Goal: Information Seeking & Learning: Compare options

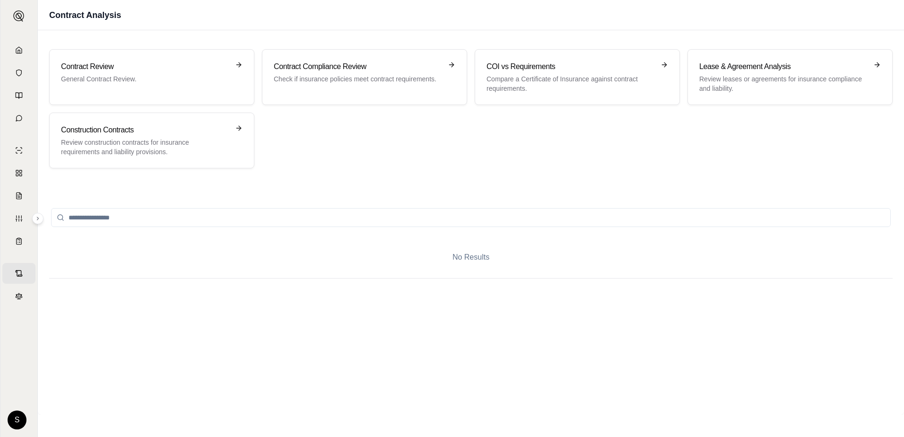
click at [432, 132] on div "Contract Review General Contract Review. Contract Compliance Review Check if in…" at bounding box center [471, 108] width 844 height 119
click at [325, 79] on p "Check if insurance policies meet contract requirements." at bounding box center [358, 78] width 168 height 9
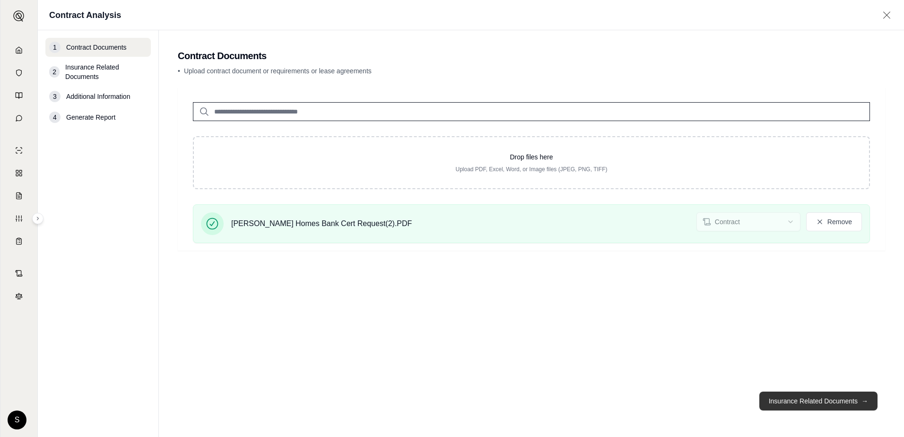
click at [804, 404] on button "Insurance Related Documents →" at bounding box center [819, 401] width 118 height 19
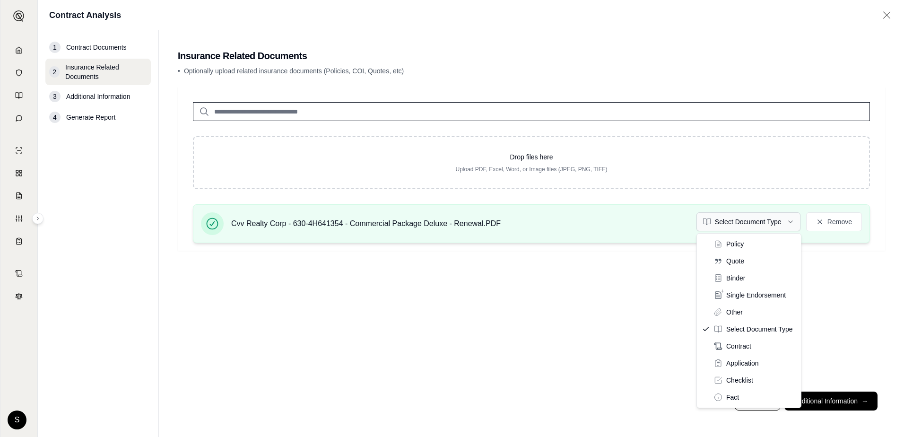
click at [781, 224] on html "Home Vault Prompts Chats Single Policy Comparisons Claims Custom Report Coverag…" at bounding box center [452, 218] width 904 height 437
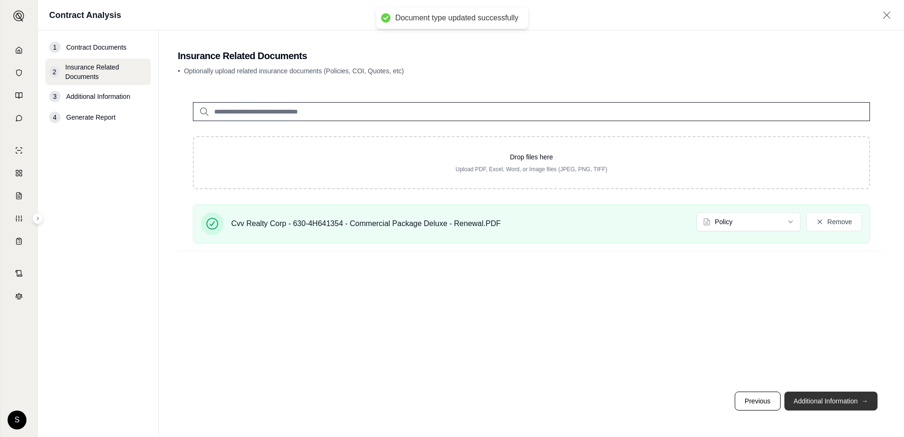
click at [824, 399] on button "Additional Information →" at bounding box center [831, 401] width 93 height 19
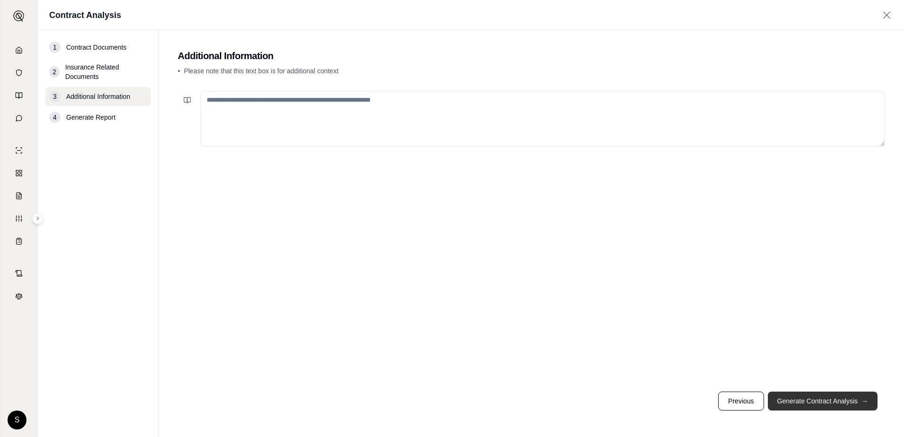
click at [816, 400] on button "Generate Contract Analysis →" at bounding box center [823, 401] width 110 height 19
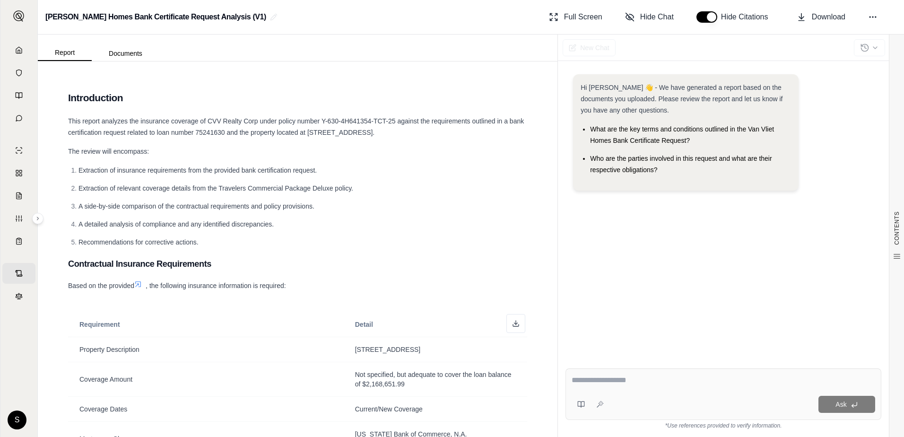
click at [473, 283] on div "Based on the provided , the following insurance information is required:" at bounding box center [297, 285] width 459 height 11
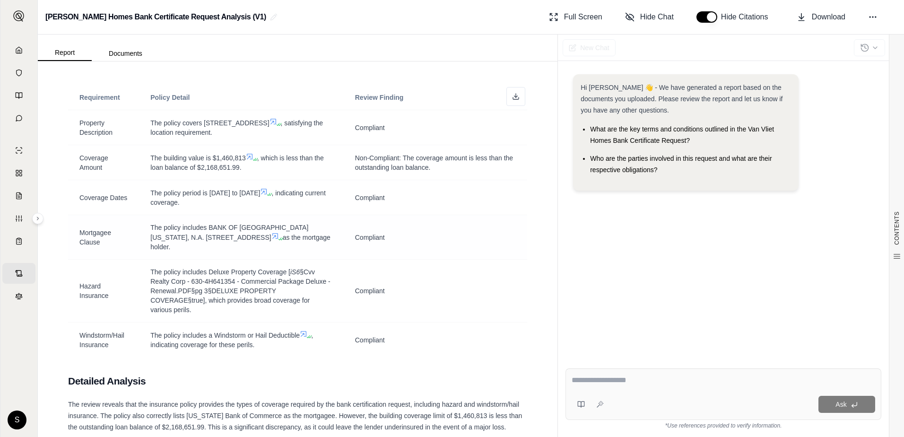
scroll to position [1135, 0]
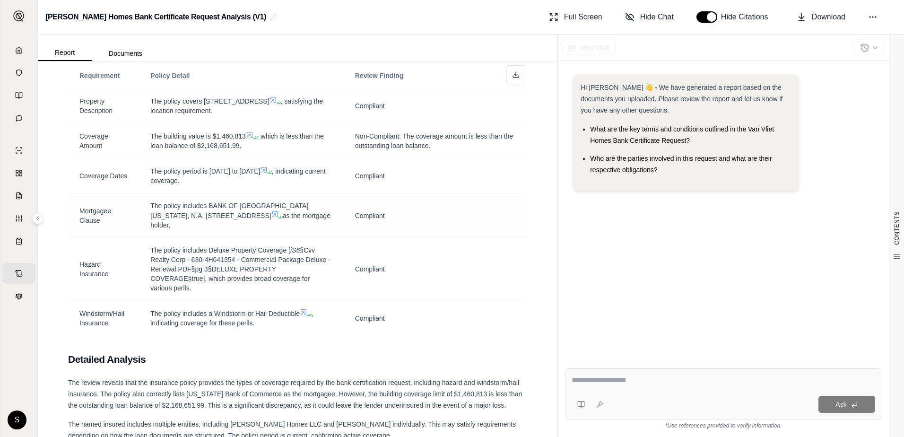
click at [452, 238] on td "Compliant" at bounding box center [436, 215] width 184 height 44
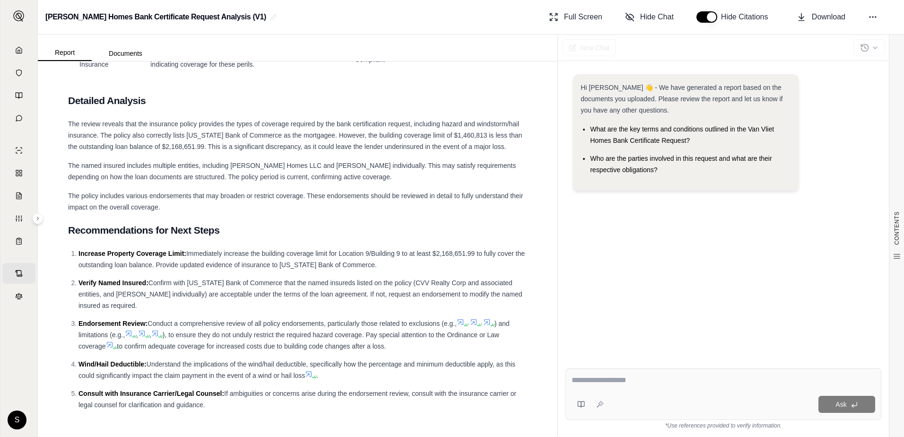
scroll to position [1432, 0]
drag, startPoint x: 409, startPoint y: 90, endPoint x: 417, endPoint y: 92, distance: 8.3
click at [272, 105] on h2 "Detailed Analysis" at bounding box center [297, 101] width 459 height 20
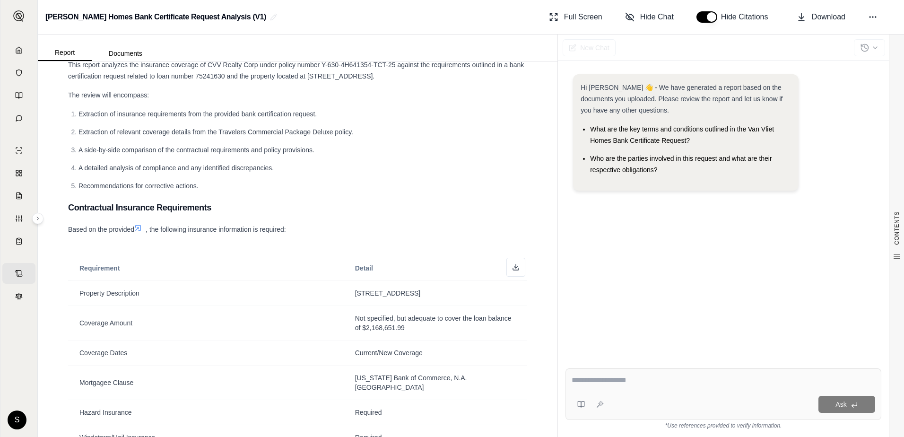
scroll to position [0, 0]
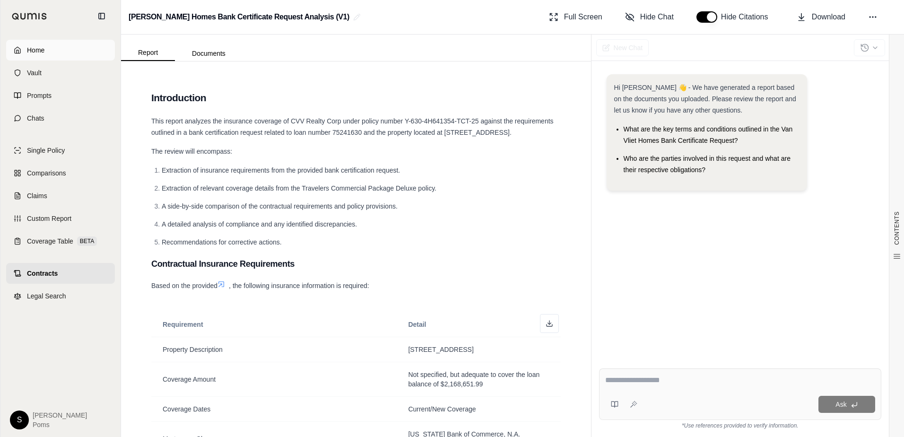
click at [16, 52] on icon at bounding box center [18, 50] width 8 height 8
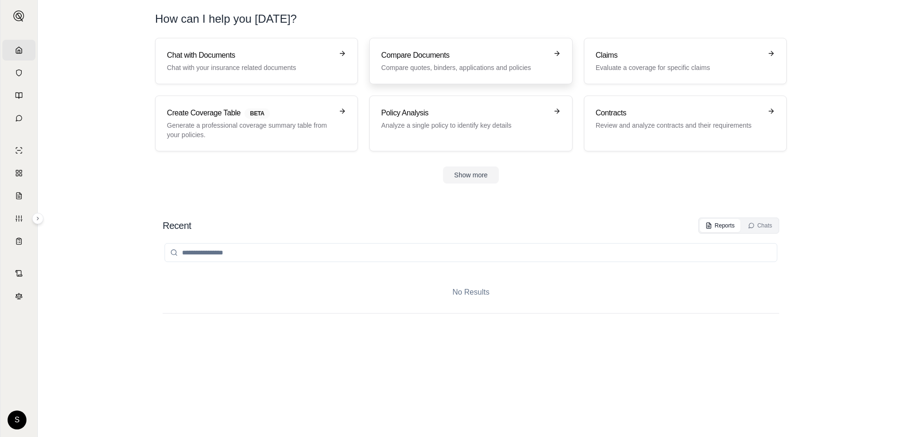
click at [431, 55] on h3 "Compare Documents" at bounding box center [464, 55] width 166 height 11
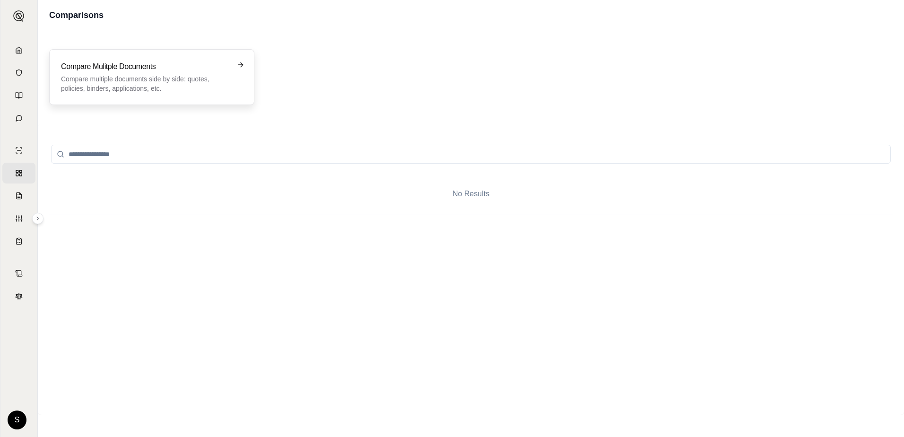
click at [159, 86] on p "Compare multiple documents side by side: quotes, policies, binders, application…" at bounding box center [145, 83] width 168 height 19
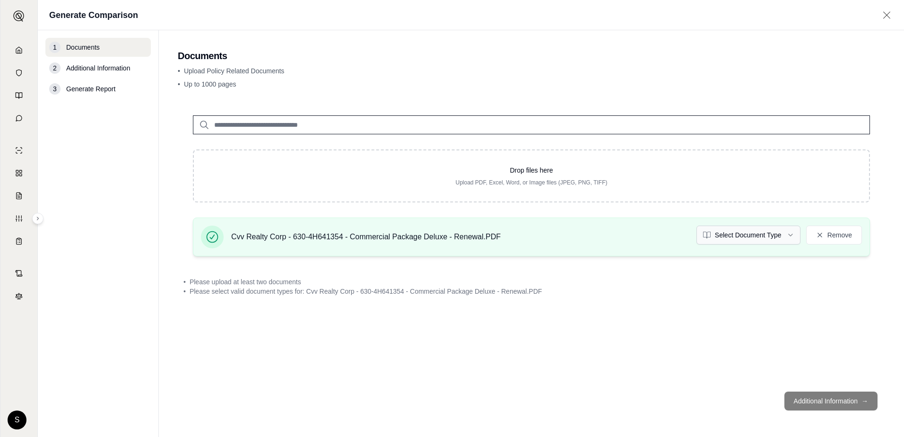
click at [753, 237] on html "Home Vault Prompts Chats Single Policy Comparisons Claims Custom Report Coverag…" at bounding box center [452, 218] width 904 height 437
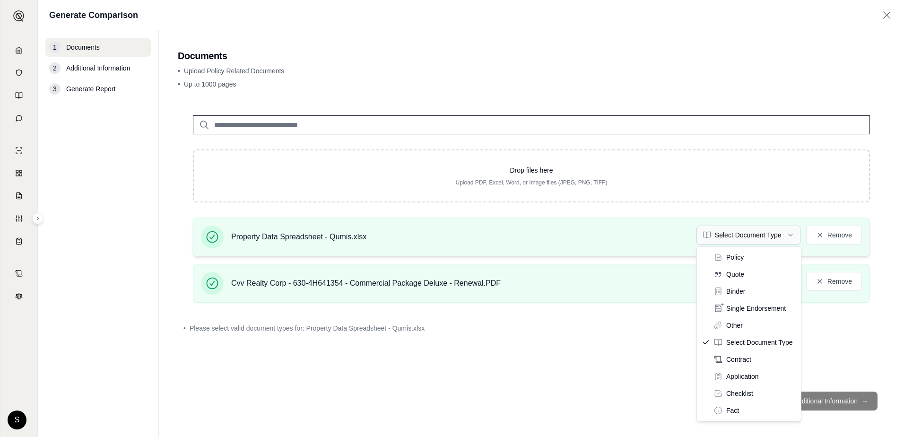
click at [788, 236] on html "Home Vault Prompts Chats Single Policy Comparisons Claims Custom Report Coverag…" at bounding box center [452, 218] width 904 height 437
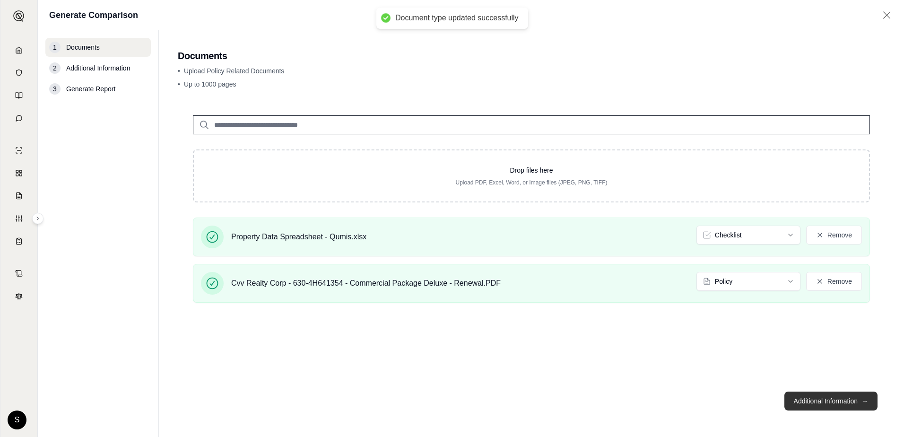
drag, startPoint x: 848, startPoint y: 401, endPoint x: 863, endPoint y: 393, distance: 16.7
click at [712, 389] on footer "Additional Information →" at bounding box center [532, 401] width 708 height 34
click at [851, 399] on button "Additional Information →" at bounding box center [831, 401] width 93 height 19
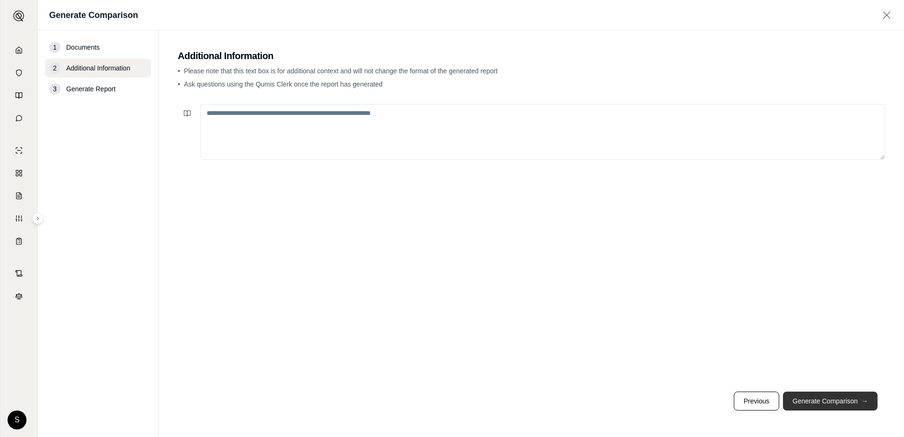
click at [855, 396] on button "Generate Comparison →" at bounding box center [830, 401] width 95 height 19
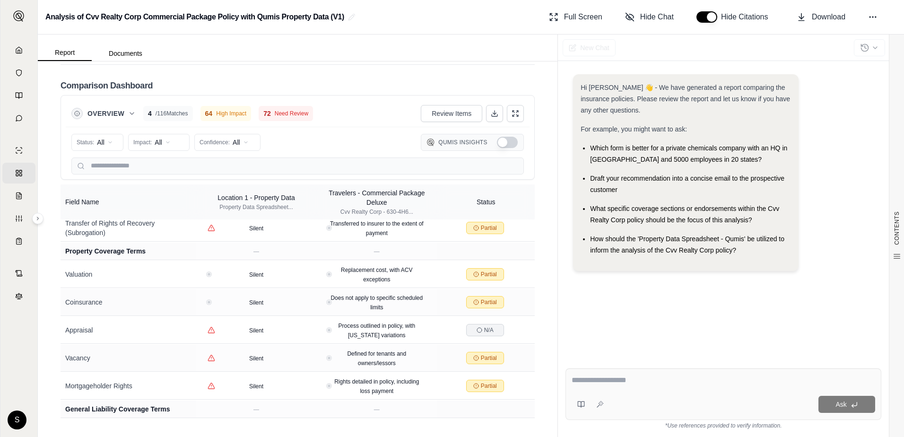
scroll to position [2596, 0]
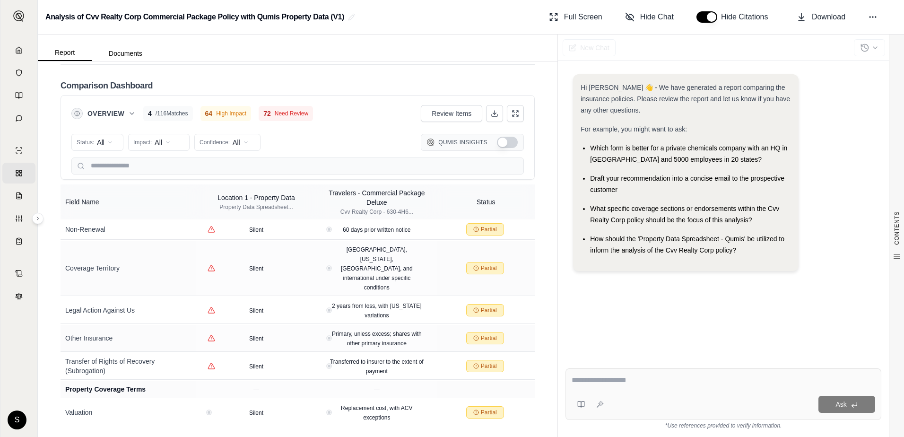
click at [292, 116] on span "Need Review" at bounding box center [292, 114] width 34 height 8
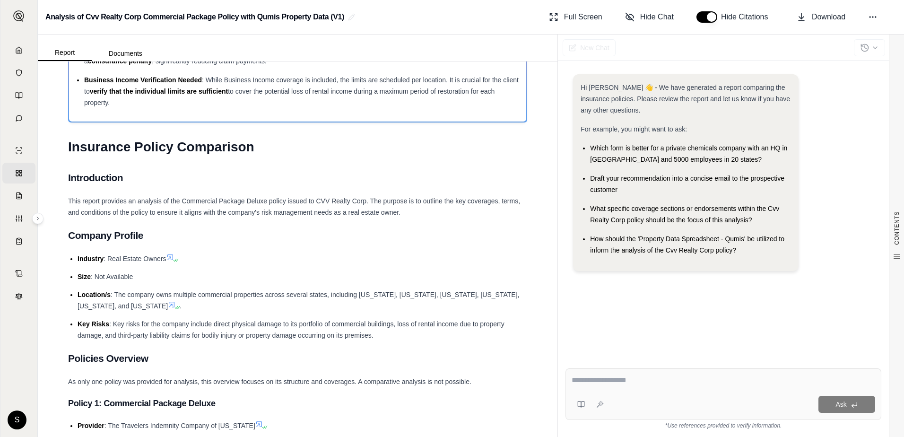
scroll to position [0, 0]
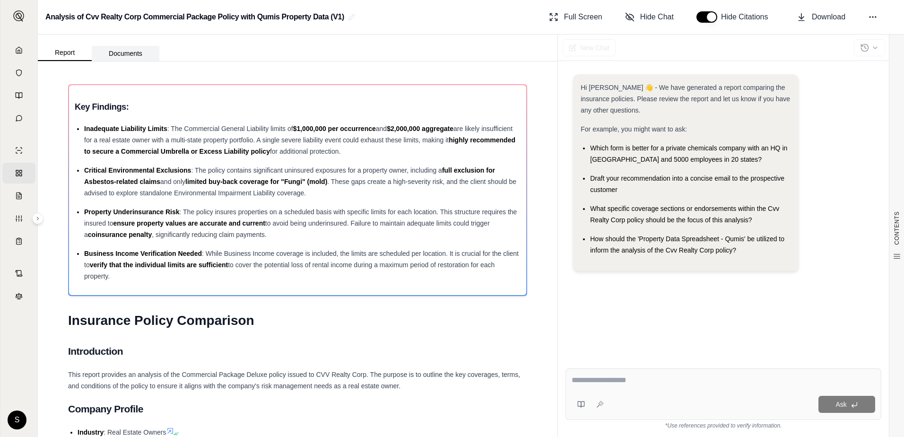
click at [114, 56] on button "Documents" at bounding box center [126, 53] width 68 height 15
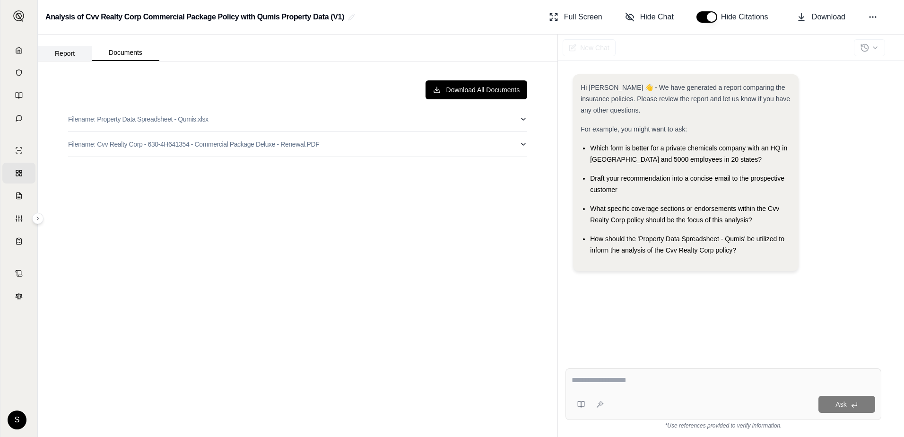
click at [65, 54] on button "Report" at bounding box center [65, 53] width 54 height 15
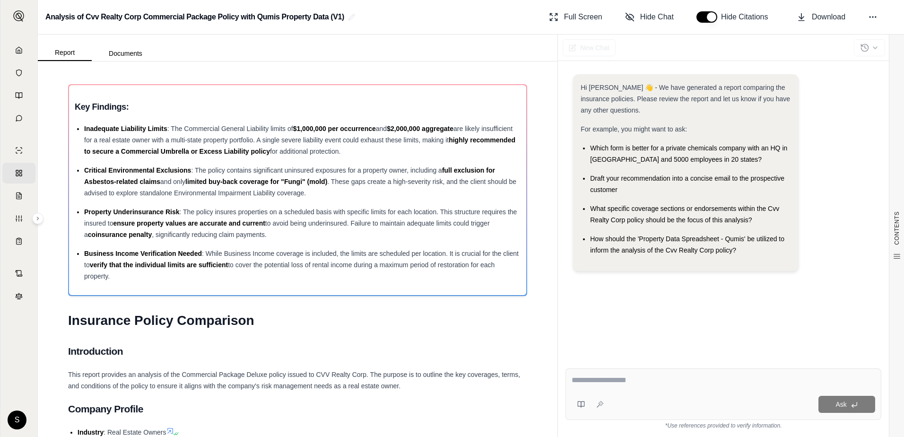
click at [25, 58] on link "Home" at bounding box center [18, 50] width 33 height 21
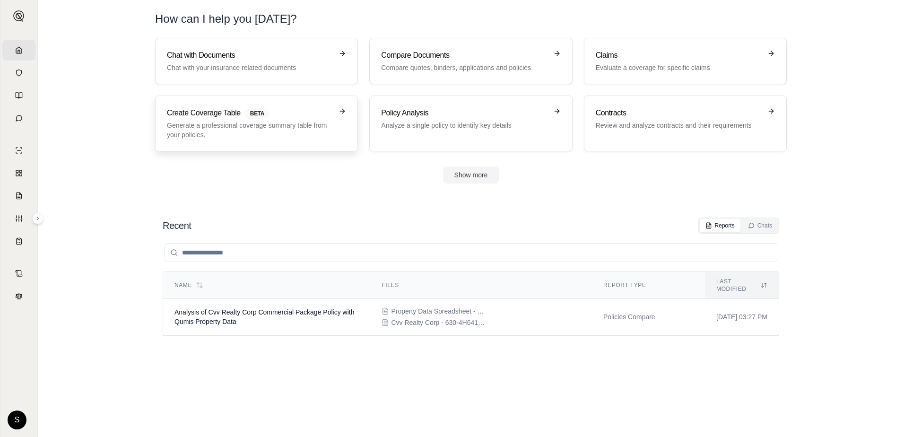
click at [175, 139] on p "Generate a professional coverage summary table from your policies." at bounding box center [250, 130] width 166 height 19
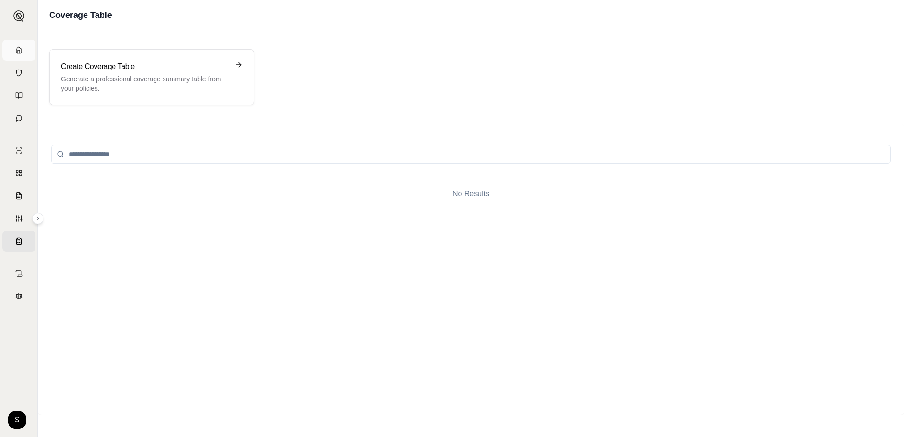
click at [22, 50] on link "Home" at bounding box center [18, 50] width 33 height 21
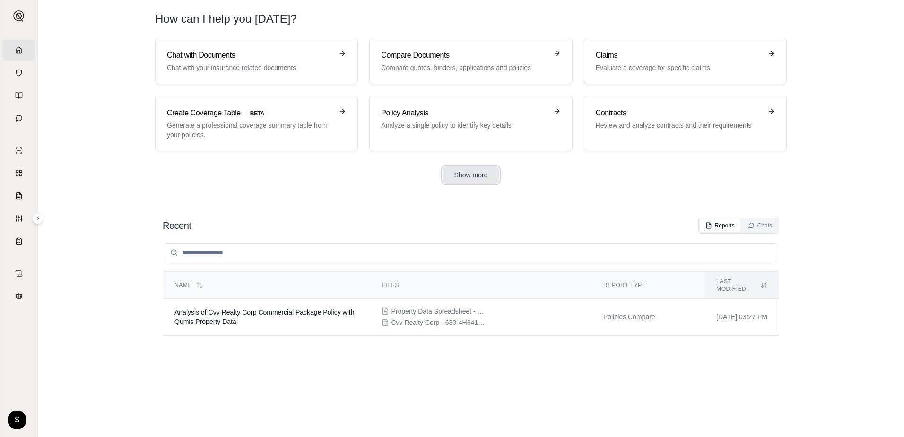
click at [470, 176] on button "Show more" at bounding box center [471, 175] width 56 height 17
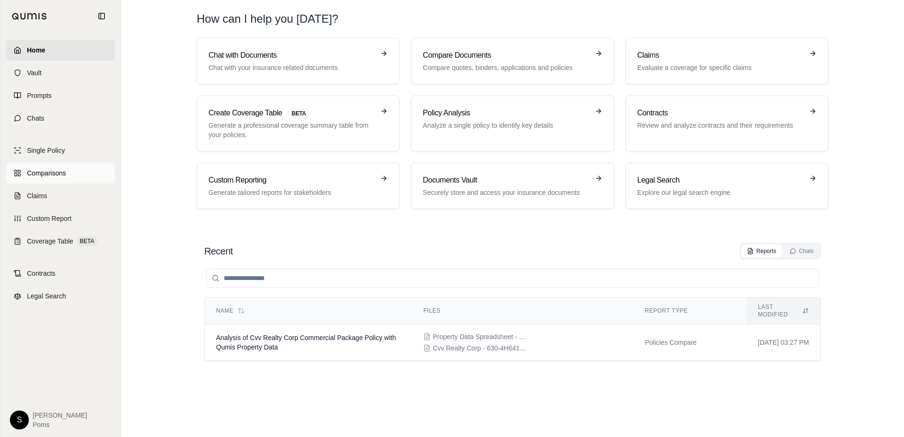
click at [44, 181] on link "Comparisons" at bounding box center [60, 173] width 109 height 21
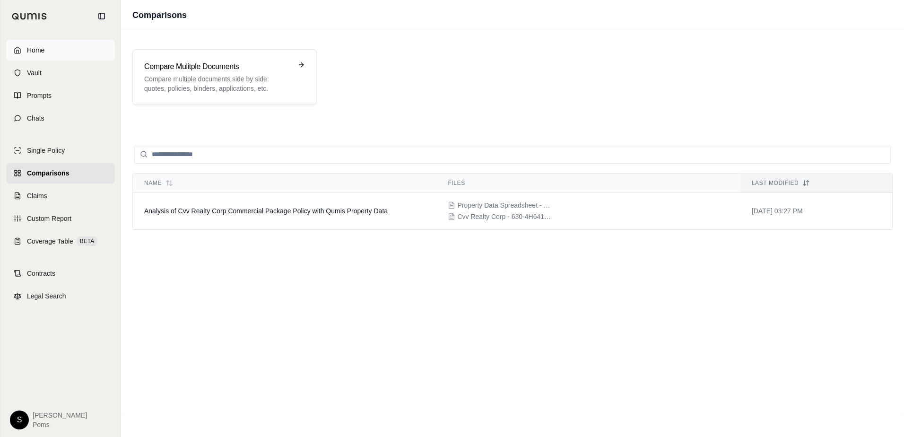
click at [18, 52] on icon at bounding box center [18, 50] width 8 height 8
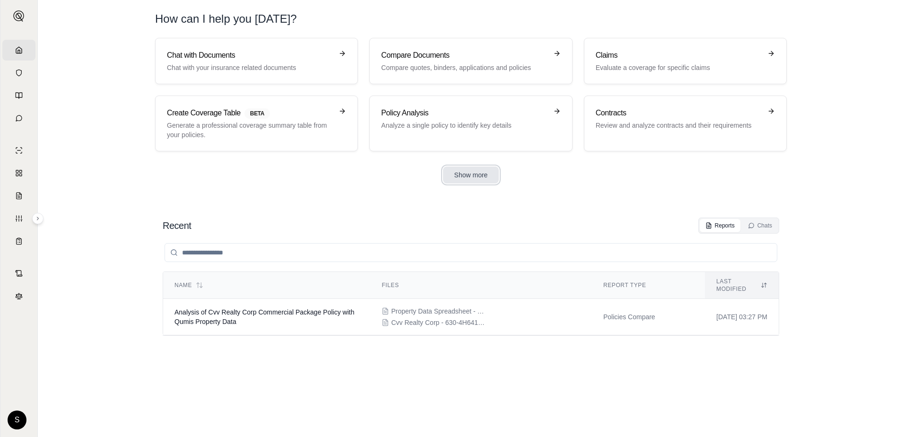
click at [472, 177] on button "Show more" at bounding box center [471, 175] width 56 height 17
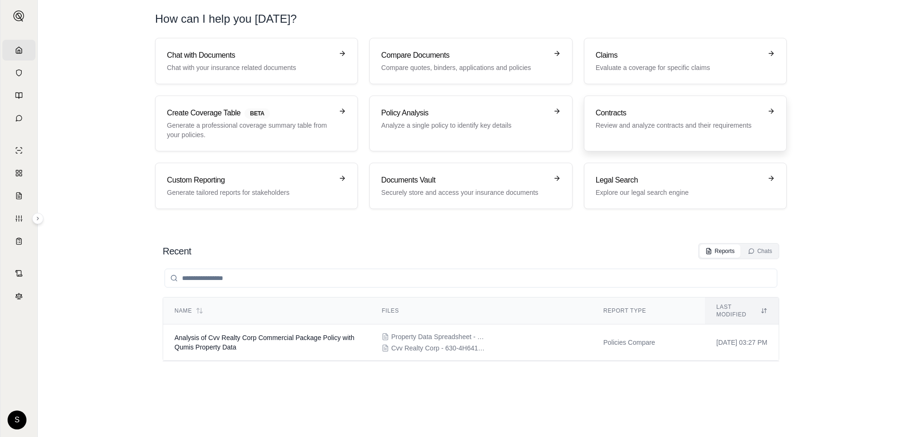
click at [679, 124] on p "Review and analyze contracts and their requirements" at bounding box center [679, 125] width 166 height 9
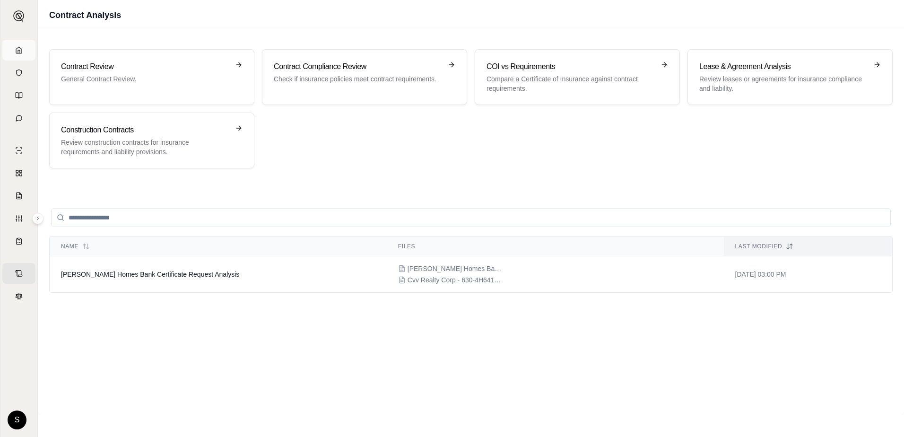
click at [16, 53] on link "Home" at bounding box center [18, 50] width 33 height 21
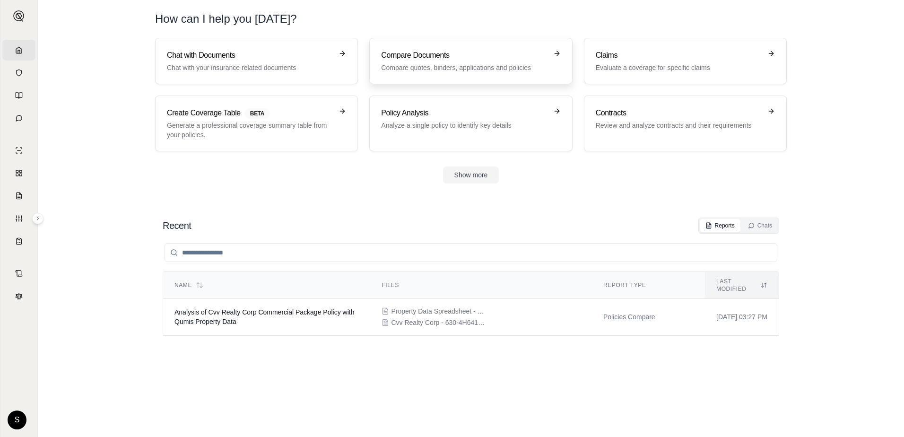
click at [388, 67] on p "Compare quotes, binders, applications and policies" at bounding box center [464, 67] width 166 height 9
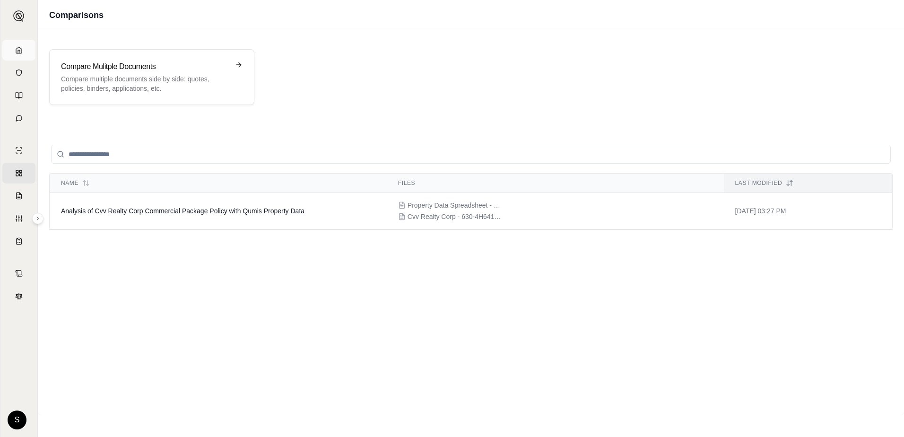
click at [18, 54] on link "Home" at bounding box center [18, 50] width 33 height 21
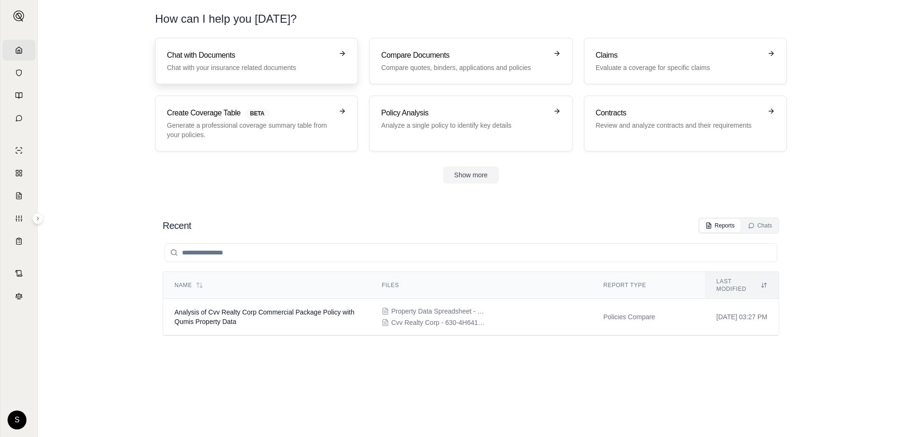
click at [237, 61] on div "Chat with Documents Chat with your insurance related documents" at bounding box center [250, 61] width 166 height 23
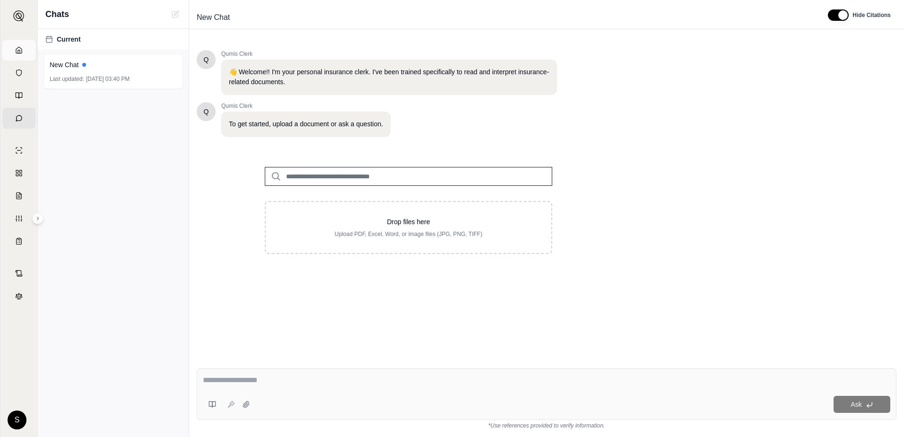
click at [20, 52] on polyline at bounding box center [19, 51] width 2 height 3
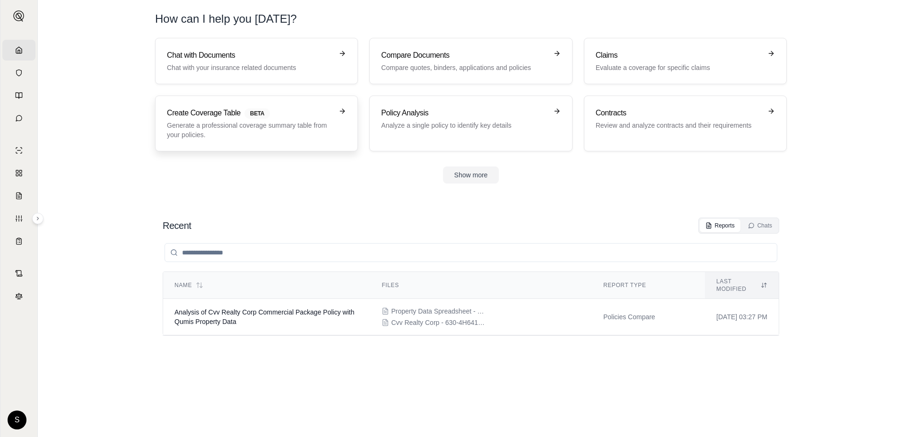
click at [299, 142] on link "Create Coverage Table BETA Generate a professional coverage summary table from …" at bounding box center [256, 124] width 203 height 56
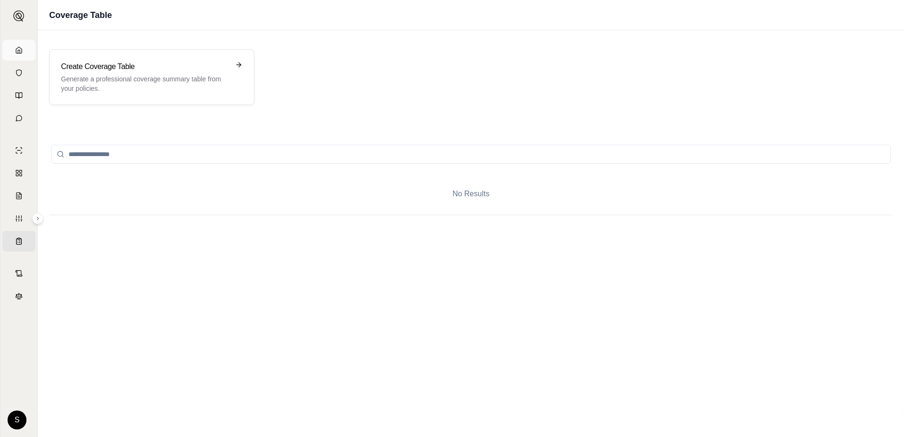
click at [16, 53] on icon at bounding box center [19, 50] width 8 height 8
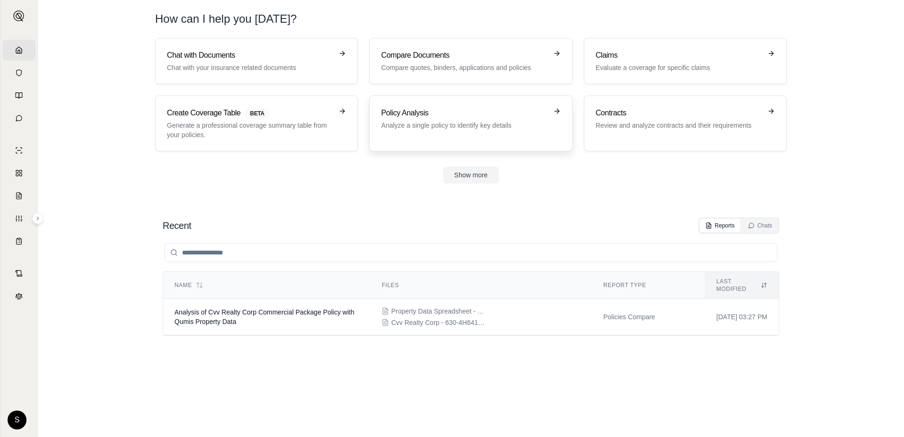
click at [418, 121] on p "Analyze a single policy to identify key details" at bounding box center [464, 125] width 166 height 9
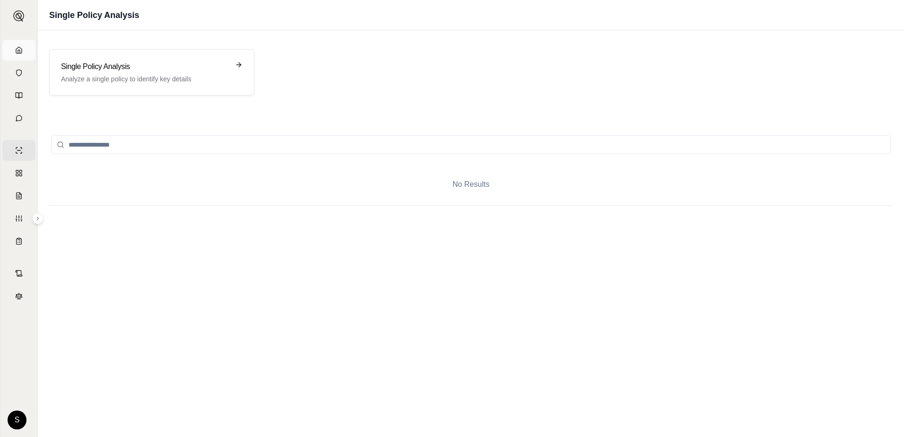
click at [16, 47] on link "Home" at bounding box center [18, 50] width 33 height 21
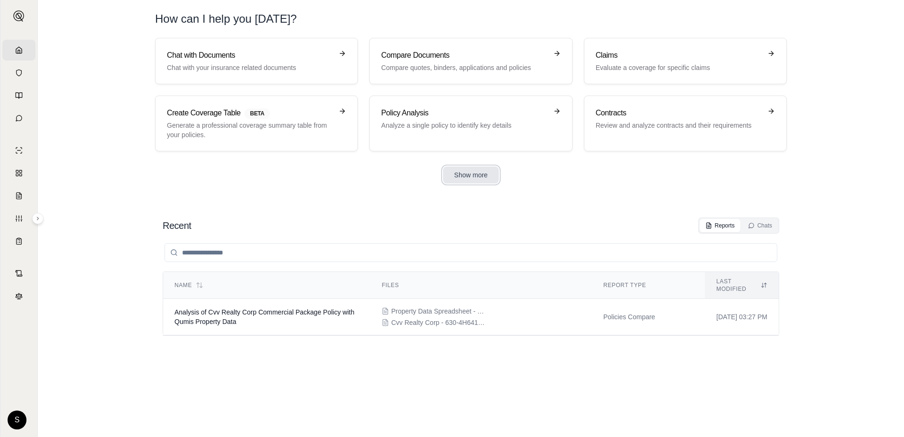
click at [461, 173] on button "Show more" at bounding box center [471, 175] width 56 height 17
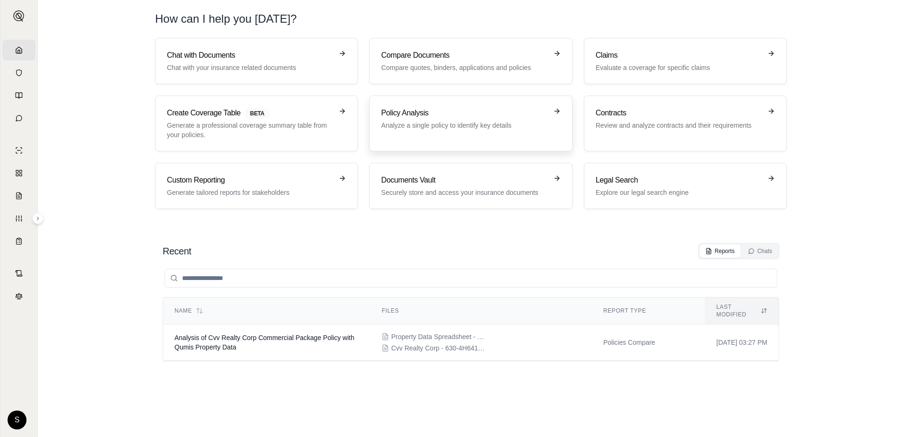
click at [493, 128] on p "Analyze a single policy to identify key details" at bounding box center [464, 125] width 166 height 9
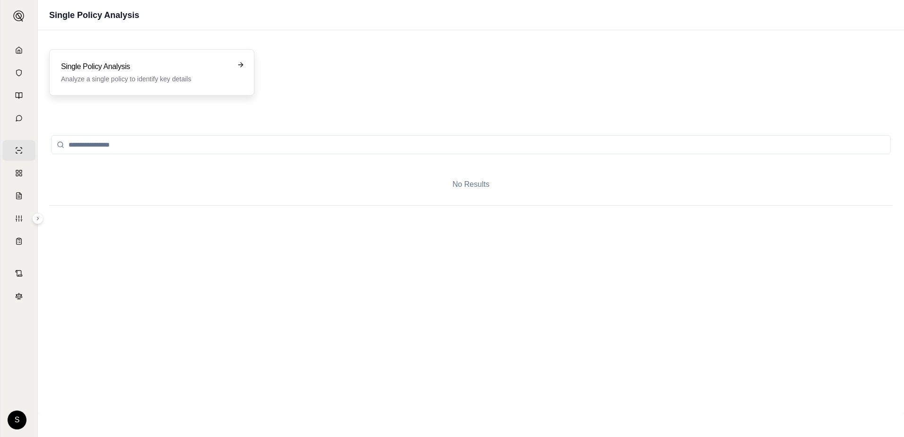
click at [124, 80] on p "Analyze a single policy to identify key details" at bounding box center [145, 78] width 168 height 9
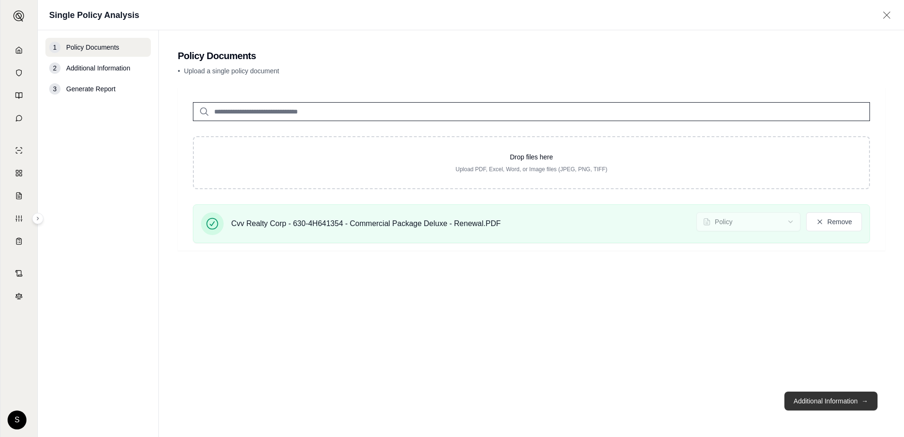
click at [842, 404] on button "Additional Information →" at bounding box center [831, 401] width 93 height 19
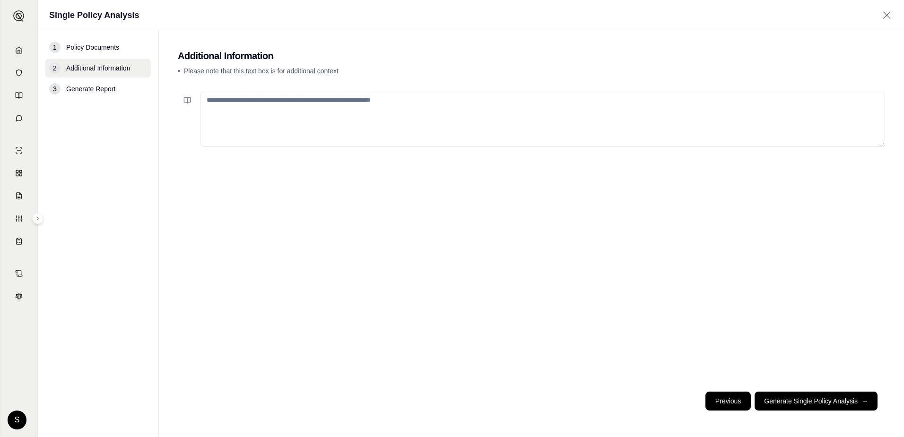
click at [730, 404] on button "Previous" at bounding box center [728, 401] width 45 height 19
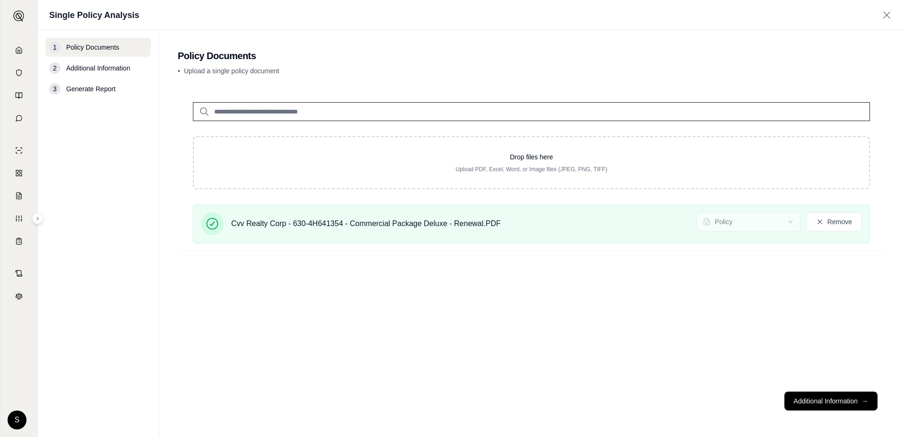
click at [244, 112] on input "search" at bounding box center [531, 111] width 677 height 19
type input "*"
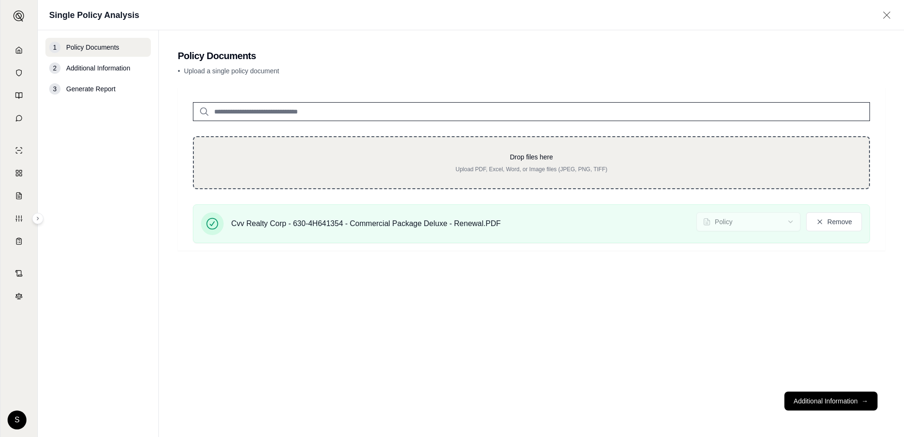
click at [524, 167] on p "Upload PDF, Excel, Word, or Image files (JPEG, PNG, TIFF)" at bounding box center [531, 170] width 645 height 8
type input "**********"
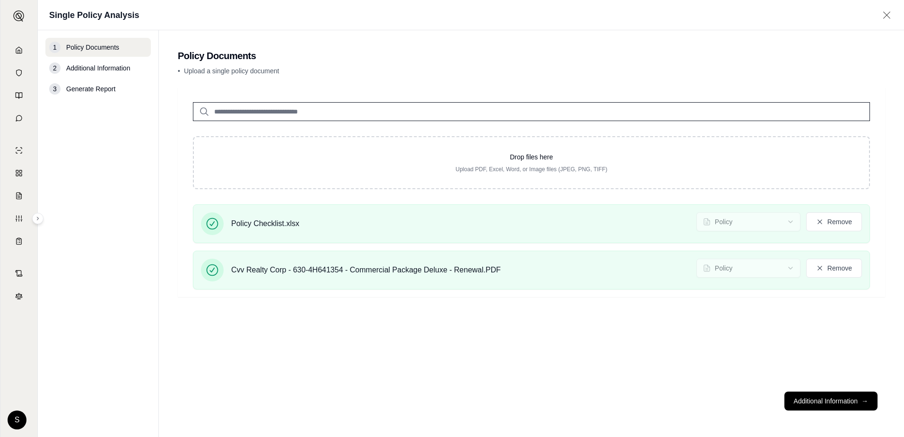
click at [445, 365] on div "Drop files here Upload PDF, Excel, Word, or Image files (JPEG, PNG, TIFF) Polic…" at bounding box center [532, 235] width 708 height 297
click at [820, 222] on icon at bounding box center [820, 222] width 8 height 8
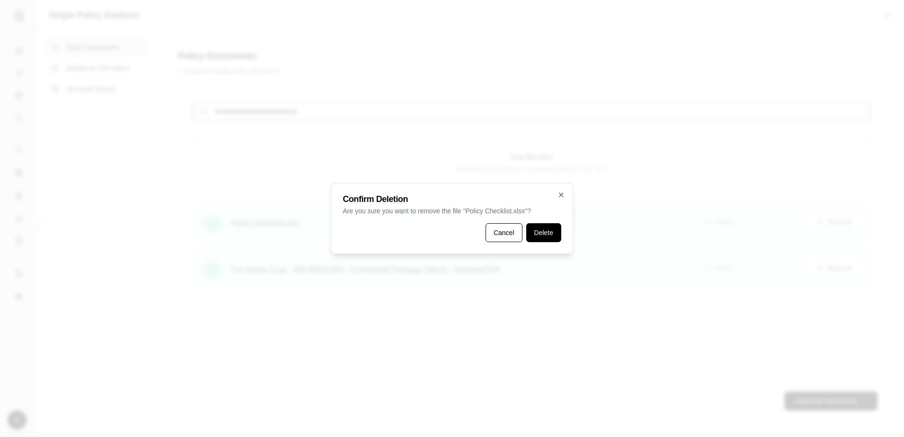
click at [543, 231] on button "Delete" at bounding box center [543, 232] width 35 height 19
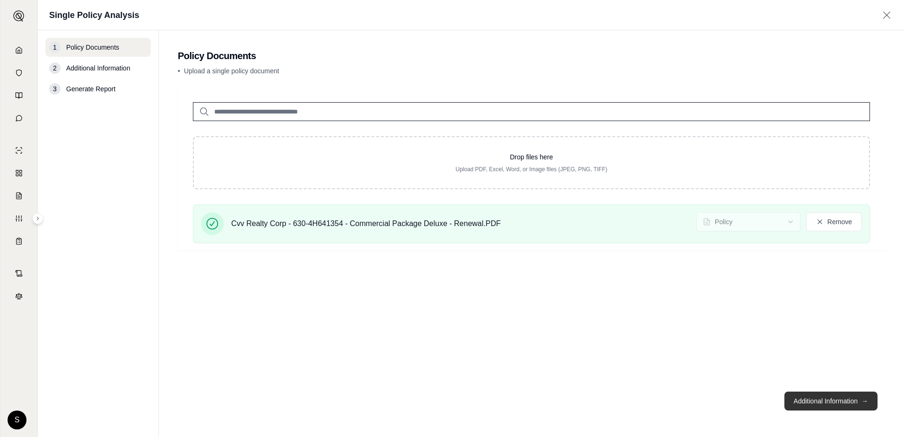
click at [830, 399] on button "Additional Information →" at bounding box center [831, 401] width 93 height 19
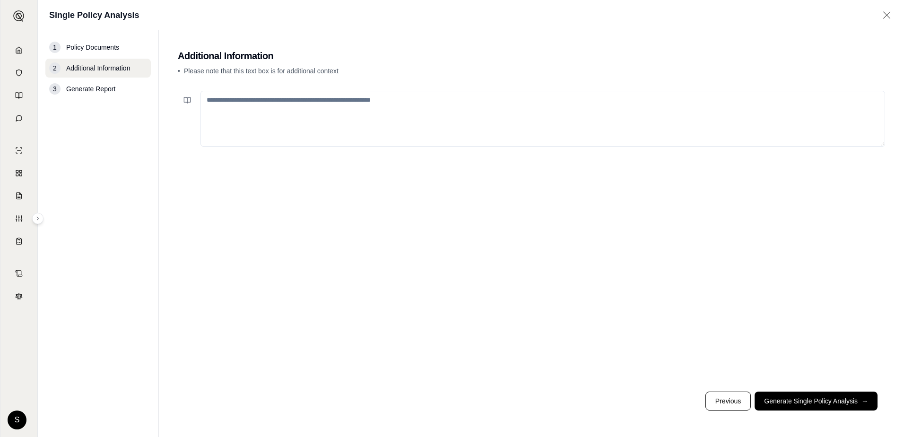
click at [326, 228] on div at bounding box center [532, 235] width 708 height 297
click at [20, 56] on link "Home" at bounding box center [18, 50] width 33 height 21
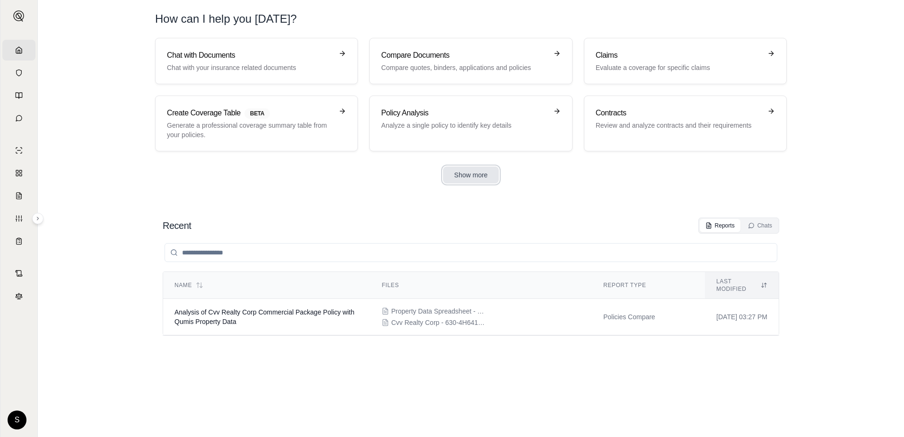
click at [479, 175] on button "Show more" at bounding box center [471, 175] width 56 height 17
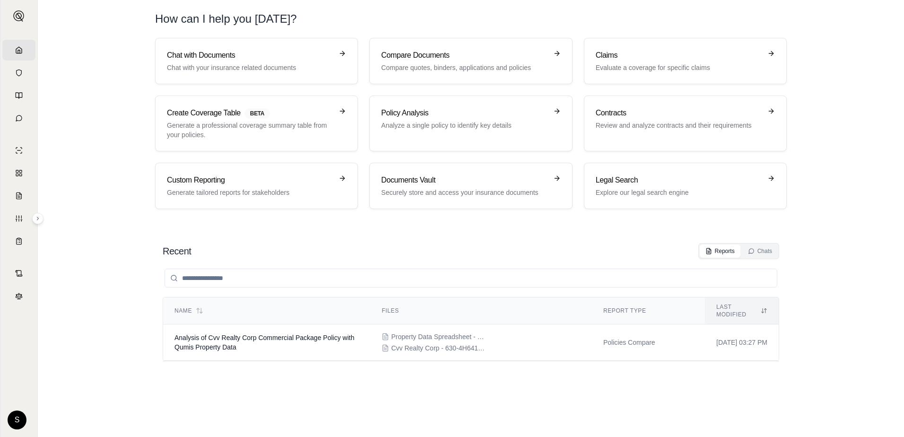
click at [457, 255] on div "Recent Reports Chats" at bounding box center [471, 251] width 617 height 16
click at [457, 254] on div "Recent Reports Chats" at bounding box center [471, 251] width 617 height 16
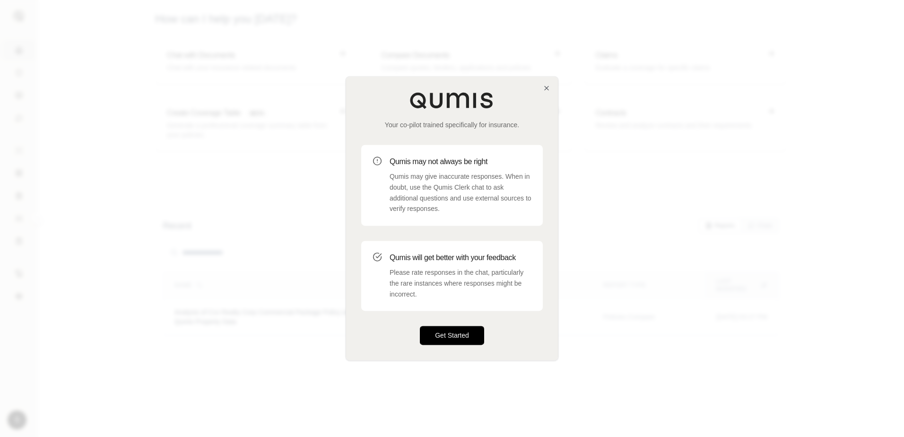
click at [459, 336] on button "Get Started" at bounding box center [452, 335] width 64 height 19
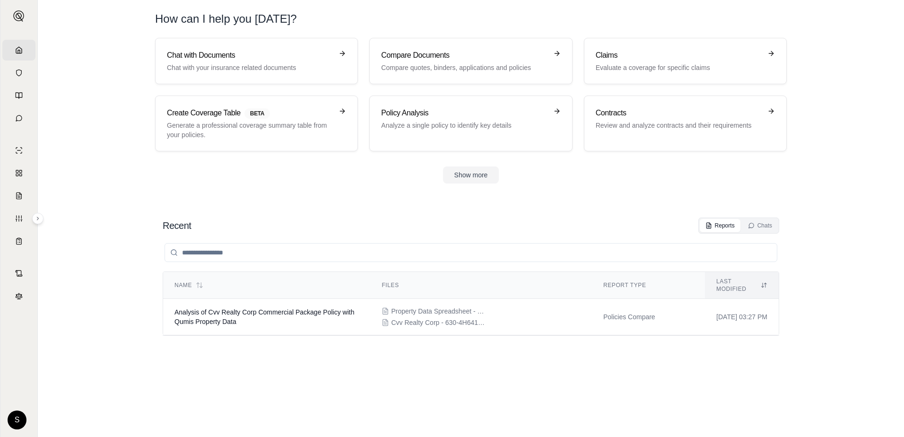
click at [629, 375] on div "Name Files Report Type Last modified Analysis of Cvv Realty Corp Commercial Pac…" at bounding box center [471, 326] width 617 height 184
click at [488, 67] on p "Compare quotes, binders, applications and policies" at bounding box center [464, 67] width 166 height 9
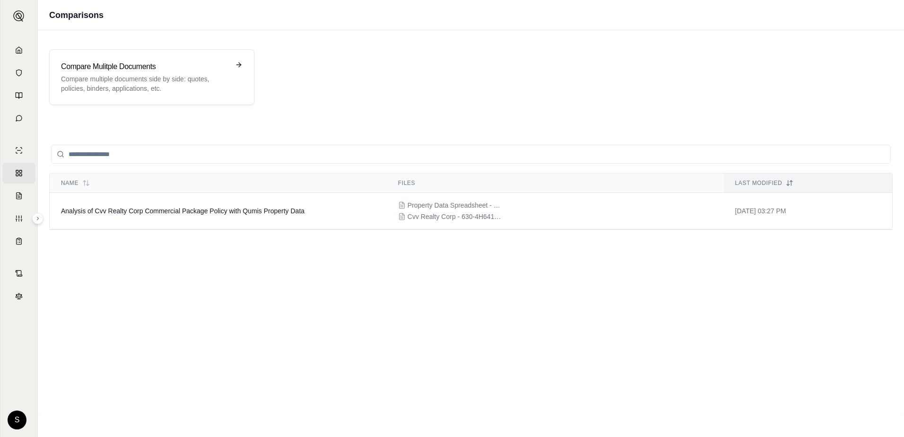
click at [459, 139] on div at bounding box center [471, 154] width 844 height 38
click at [139, 85] on p "Compare multiple documents side by side: quotes, policies, binders, application…" at bounding box center [145, 83] width 168 height 19
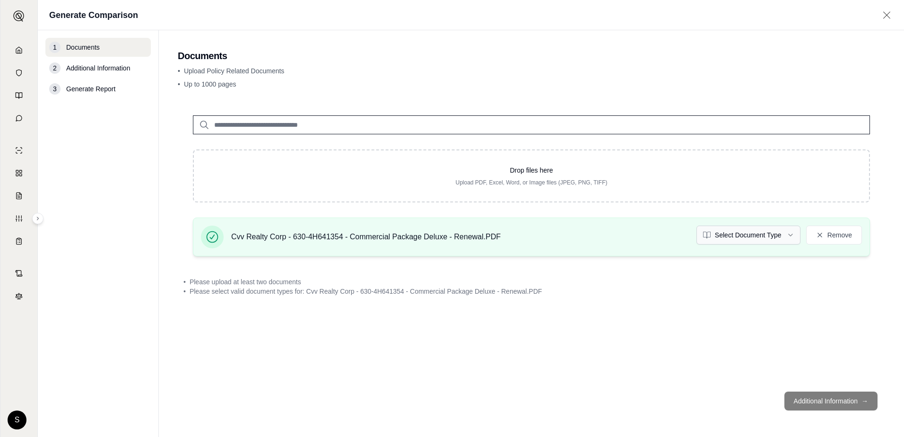
click at [768, 233] on html "Home Vault Prompts Chats Single Policy Comparisons Claims Custom Report Coverag…" at bounding box center [452, 218] width 904 height 437
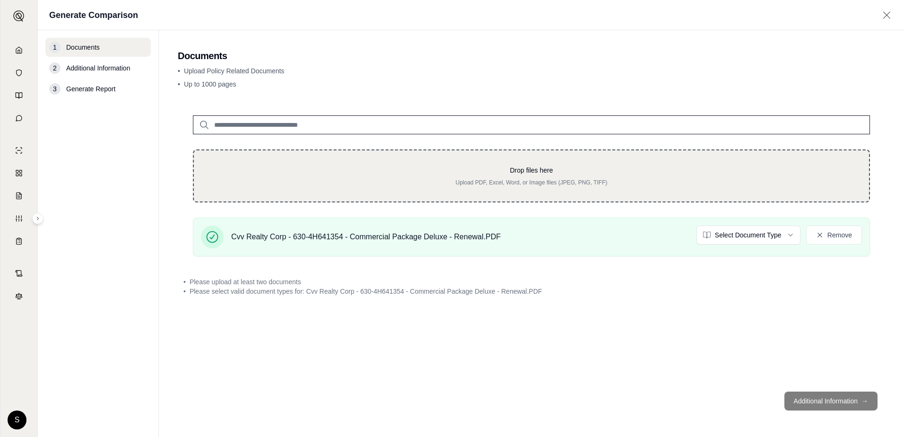
click at [572, 187] on div "Drop files here Upload PDF, Excel, Word, or Image files (JPEG, PNG, TIFF)" at bounding box center [531, 175] width 677 height 53
type input "**********"
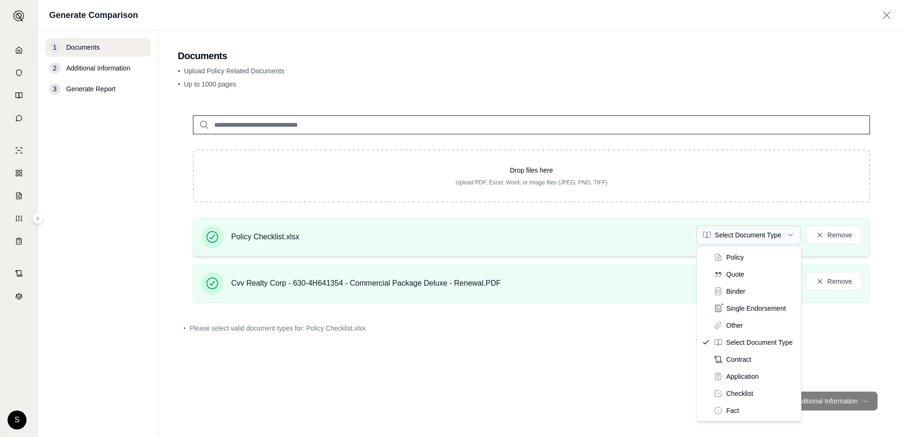
click at [781, 235] on html "Home Vault Prompts Chats Single Policy Comparisons Claims Custom Report Coverag…" at bounding box center [452, 218] width 904 height 437
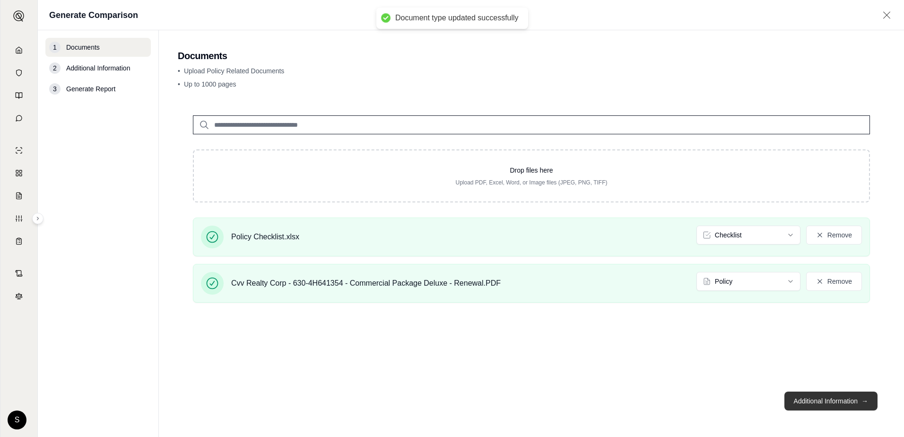
click at [840, 402] on button "Additional Information →" at bounding box center [831, 401] width 93 height 19
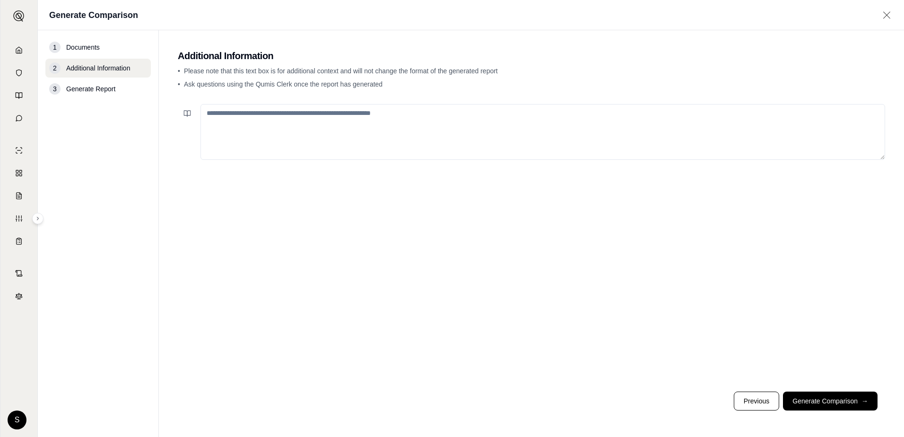
click at [313, 139] on textarea at bounding box center [543, 132] width 685 height 56
click at [230, 116] on textarea "**********" at bounding box center [543, 132] width 685 height 56
type textarea "**********"
click at [806, 399] on button "Generate Comparison →" at bounding box center [830, 401] width 95 height 19
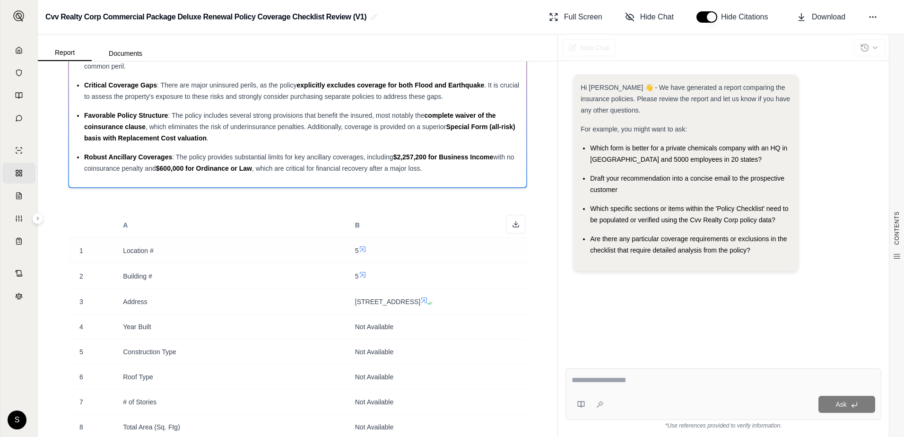
scroll to position [95, 0]
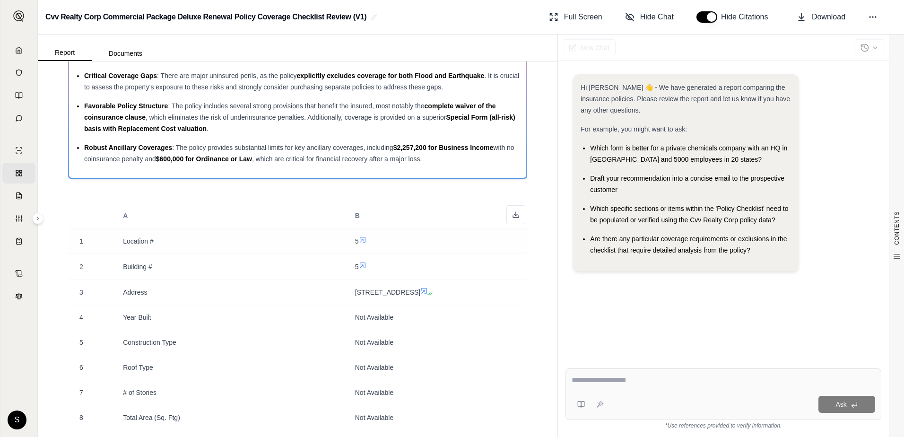
click at [359, 240] on icon at bounding box center [363, 240] width 8 height 8
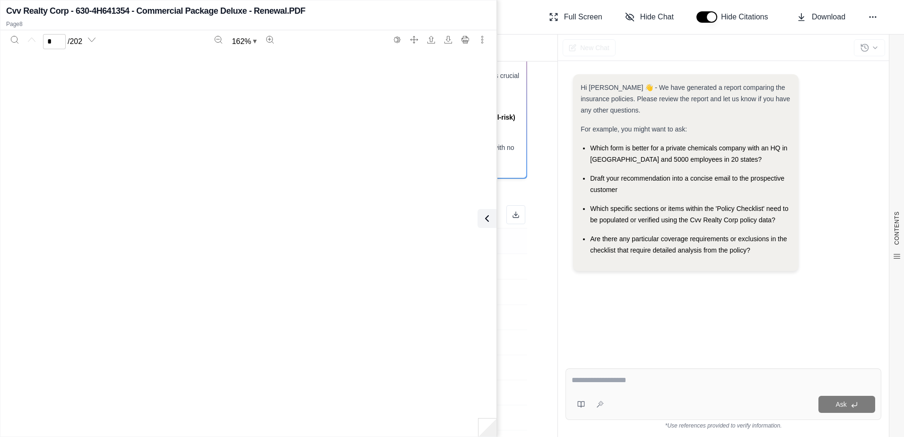
type input "*"
click at [514, 247] on td "5" at bounding box center [436, 241] width 184 height 26
click at [490, 226] on button at bounding box center [485, 218] width 19 height 19
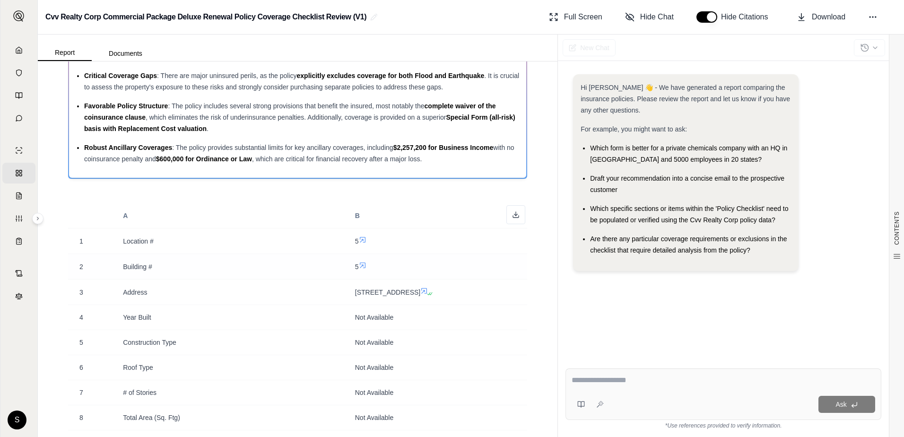
click at [359, 267] on icon at bounding box center [363, 266] width 8 height 8
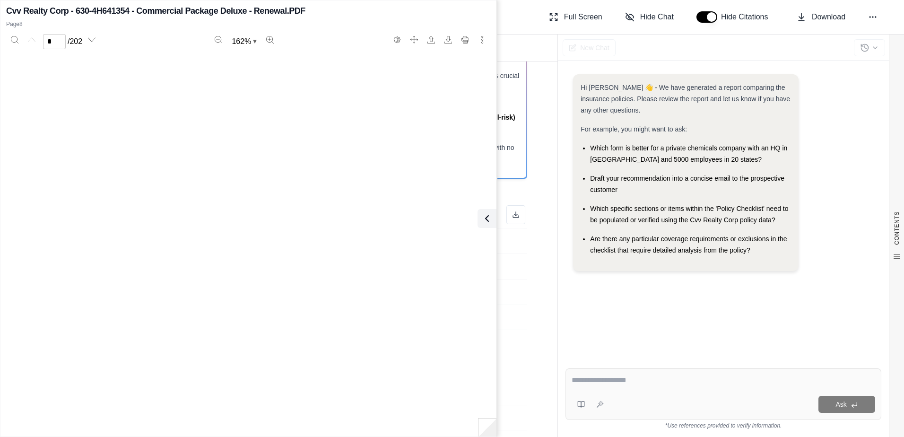
type input "*"
click at [485, 219] on icon at bounding box center [485, 219] width 3 height 6
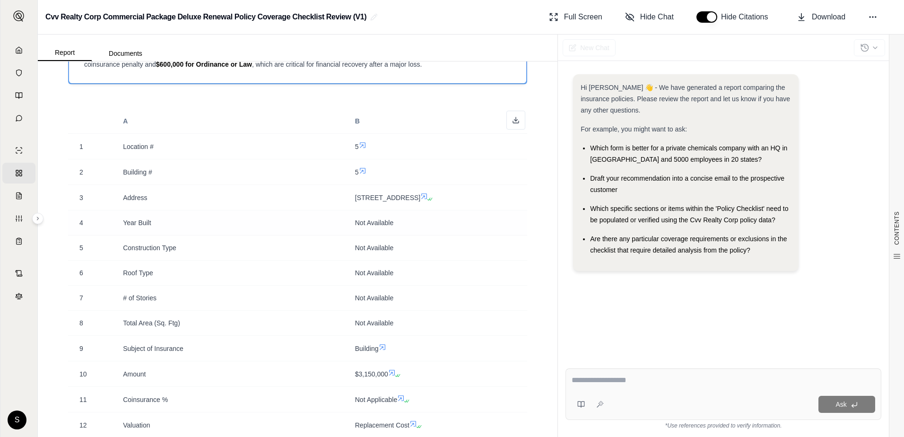
scroll to position [284, 0]
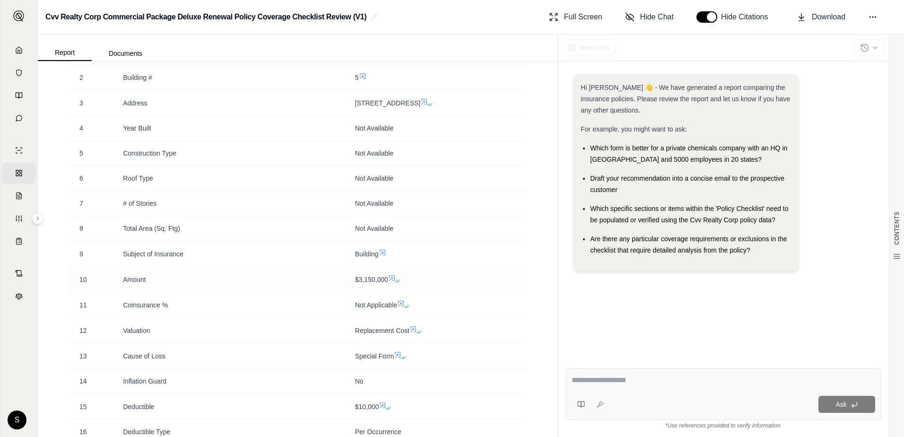
click at [390, 282] on icon at bounding box center [392, 278] width 8 height 8
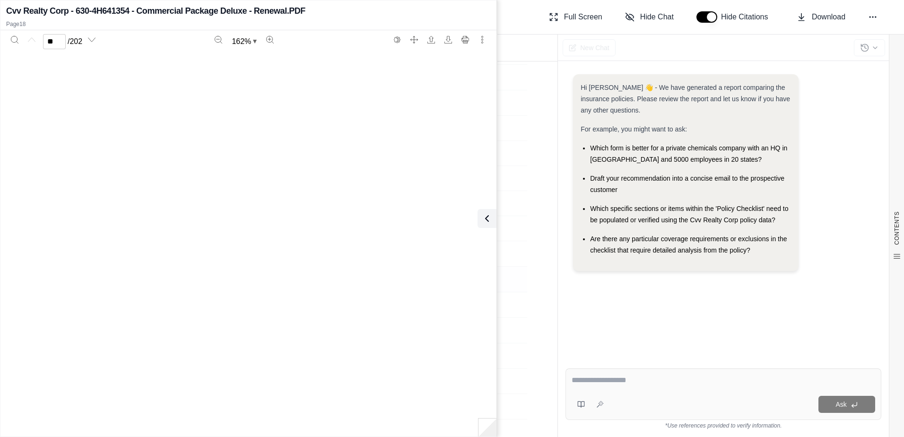
type input "**"
click at [484, 218] on icon at bounding box center [485, 219] width 3 height 6
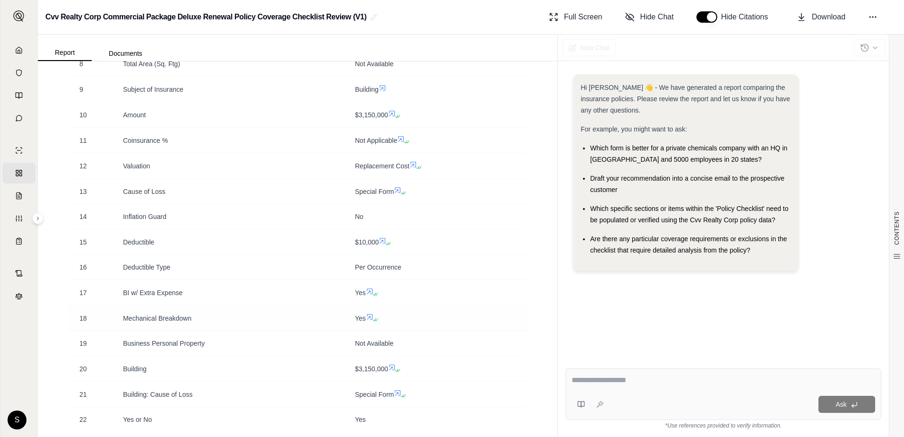
scroll to position [473, 0]
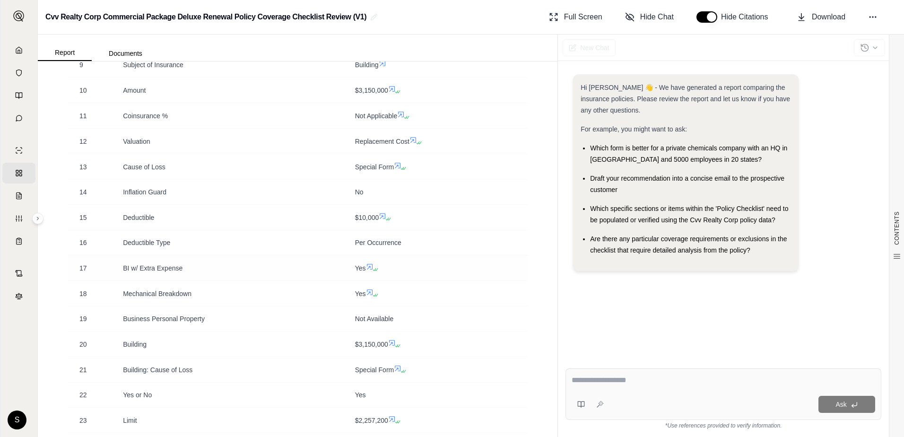
click at [368, 271] on icon at bounding box center [370, 267] width 8 height 8
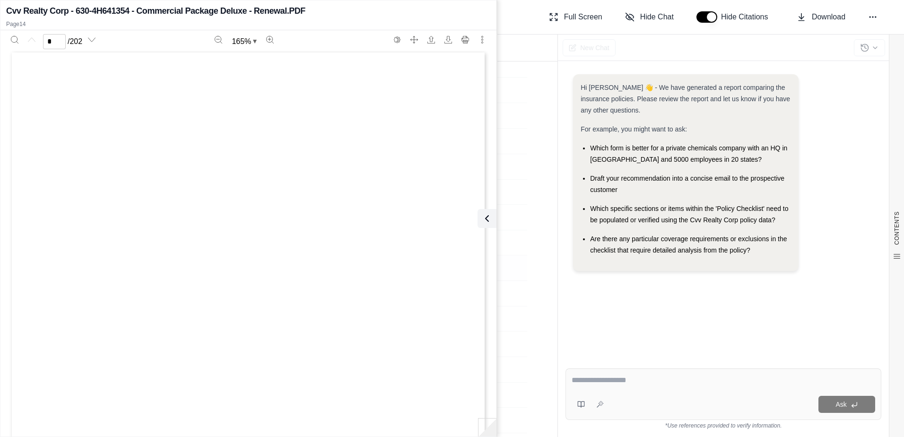
scroll to position [0, 0]
type input "**"
click at [488, 219] on icon at bounding box center [487, 218] width 11 height 11
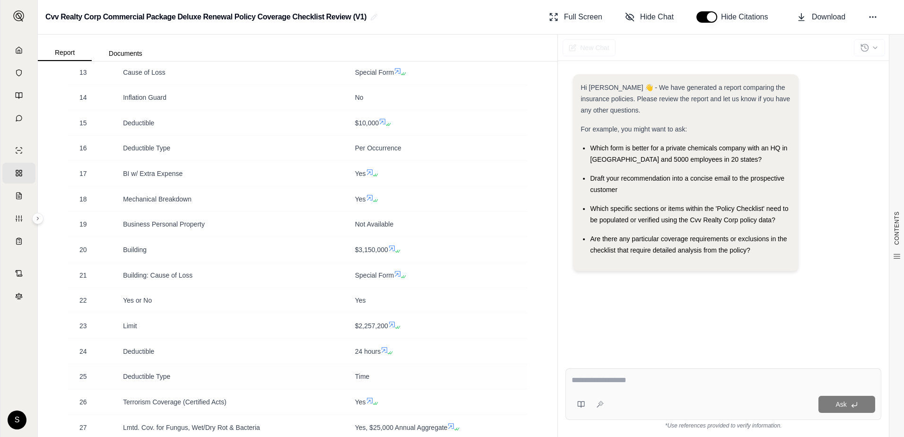
scroll to position [615, 0]
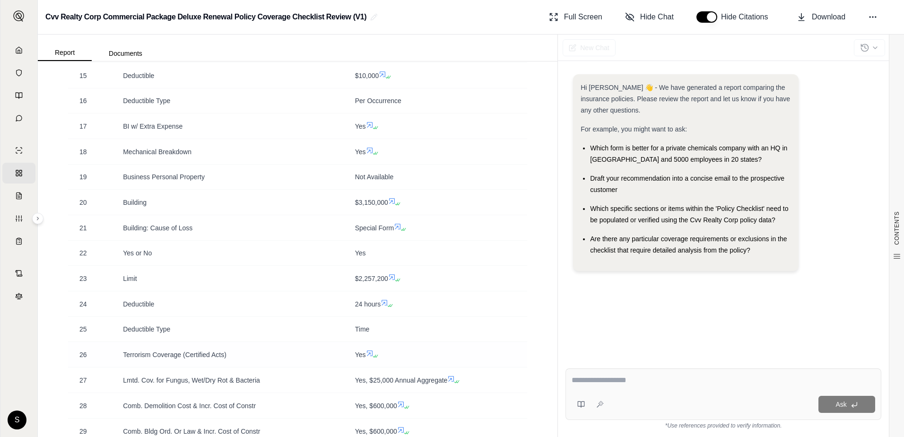
click at [368, 357] on icon at bounding box center [370, 354] width 8 height 8
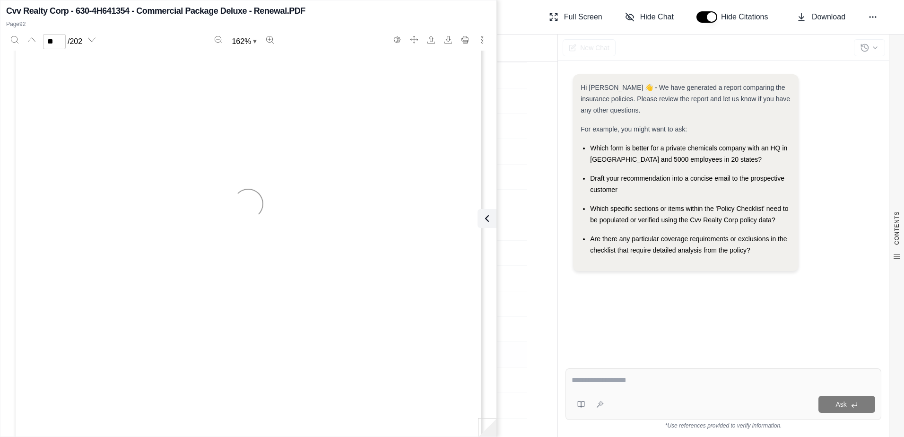
type input "**"
click at [488, 216] on icon at bounding box center [485, 218] width 11 height 11
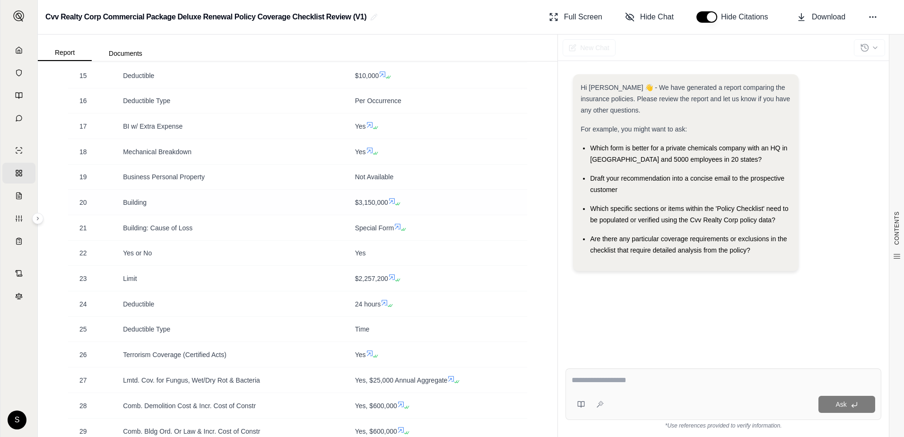
scroll to position [662, 0]
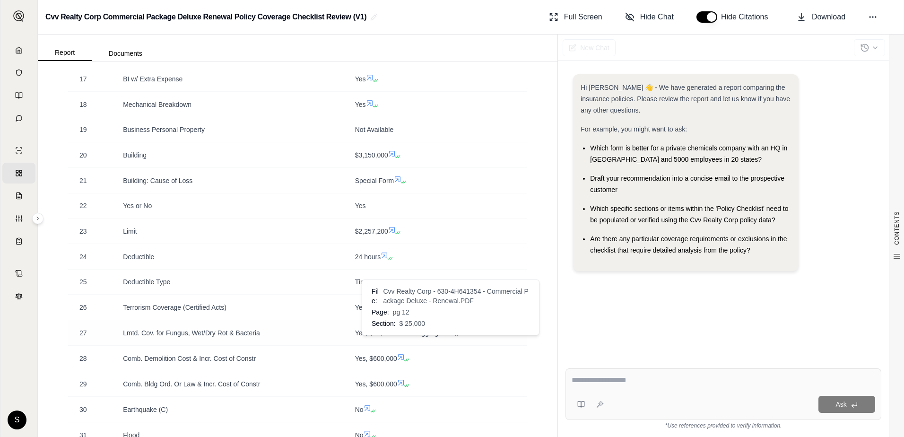
click at [451, 335] on icon at bounding box center [451, 332] width 8 height 8
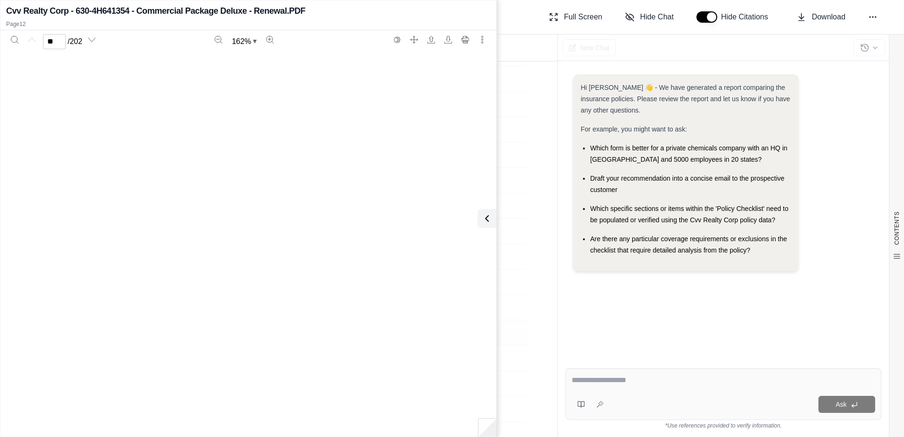
type input "**"
click at [489, 219] on icon at bounding box center [485, 218] width 11 height 11
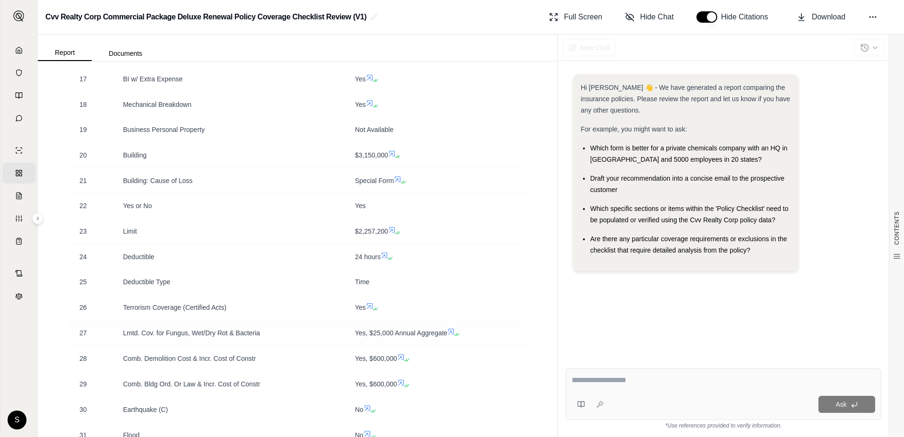
click at [451, 335] on icon at bounding box center [451, 332] width 8 height 8
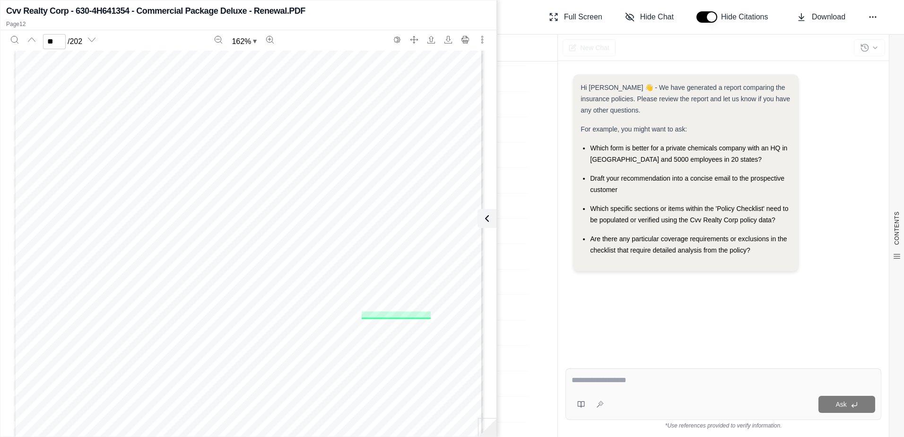
scroll to position [6829, 0]
type input "**"
click at [486, 220] on button at bounding box center [487, 218] width 19 height 19
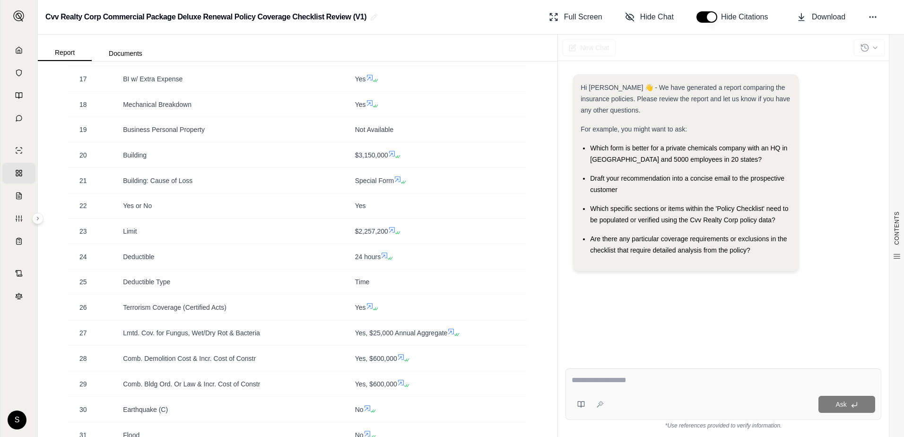
click at [448, 335] on icon at bounding box center [451, 332] width 8 height 8
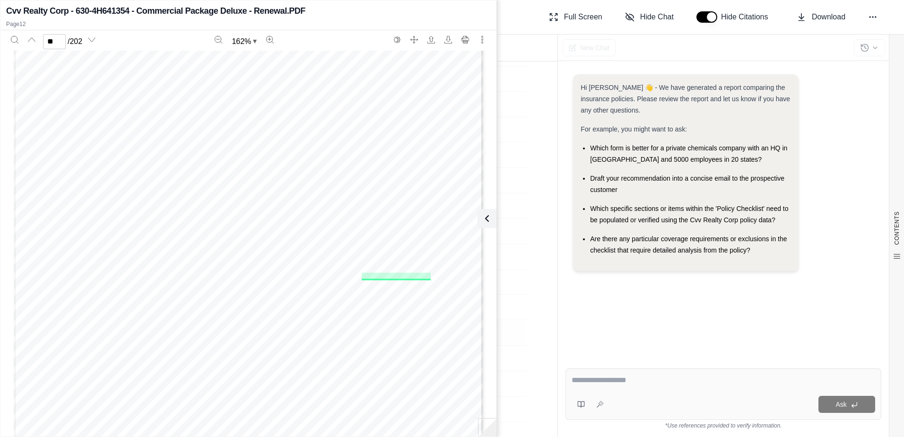
scroll to position [6876, 0]
type input "**"
click at [488, 222] on icon at bounding box center [485, 218] width 11 height 11
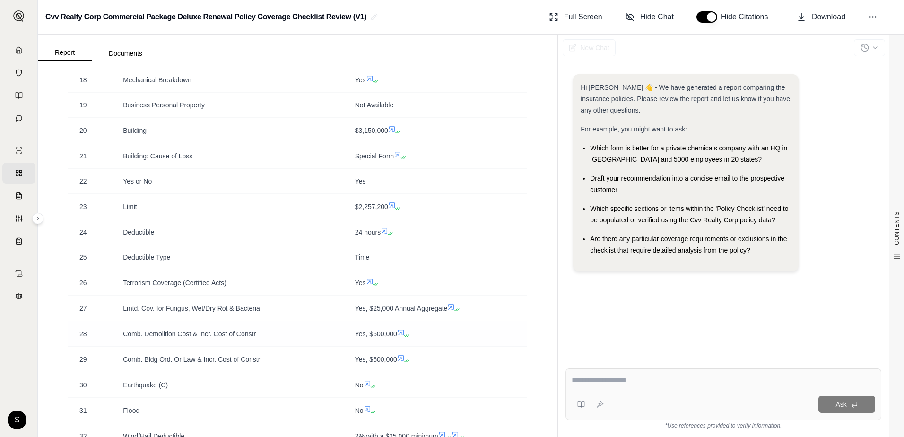
scroll to position [710, 0]
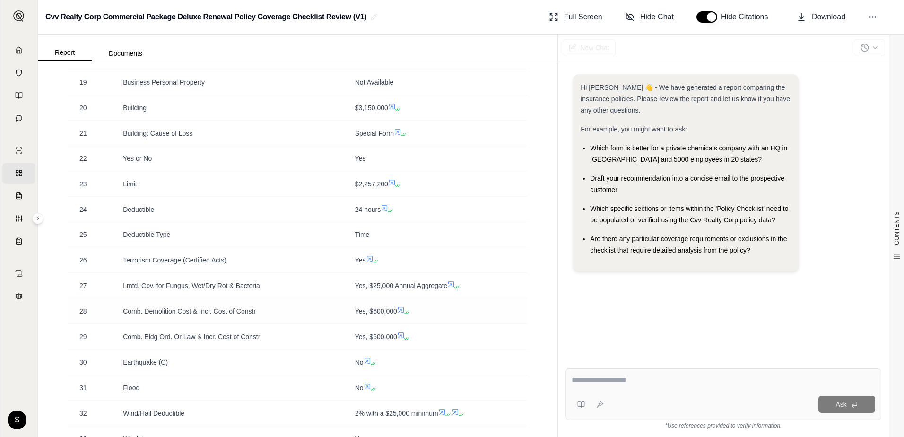
click at [399, 314] on icon at bounding box center [401, 310] width 8 height 8
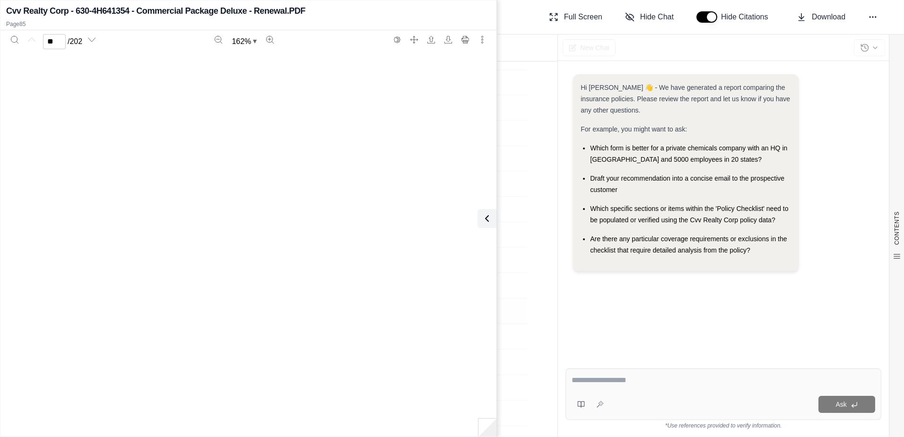
type input "**"
click at [486, 215] on icon at bounding box center [485, 218] width 11 height 11
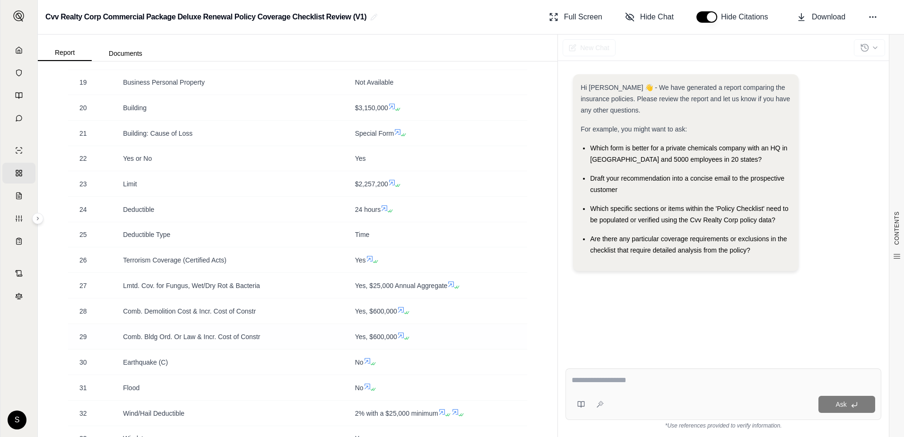
scroll to position [757, 0]
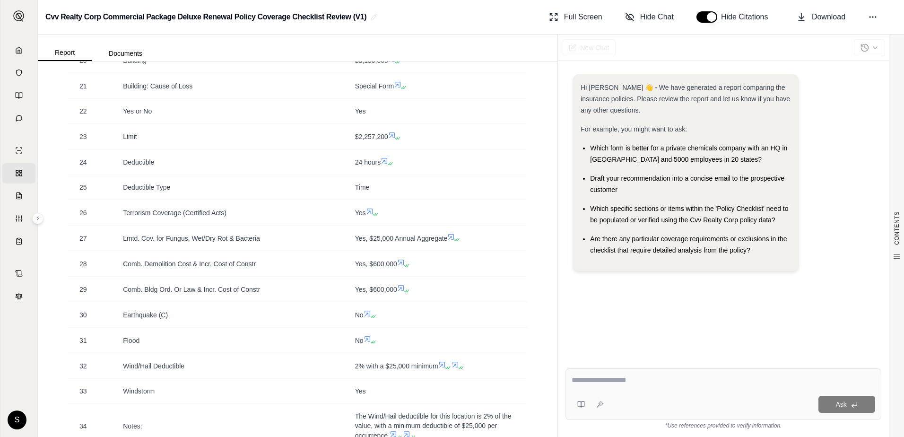
click at [366, 317] on icon at bounding box center [368, 314] width 8 height 8
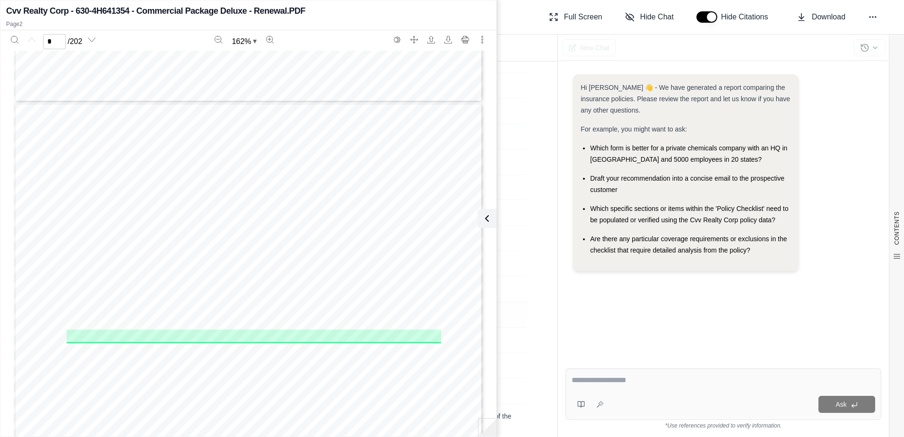
type input "*"
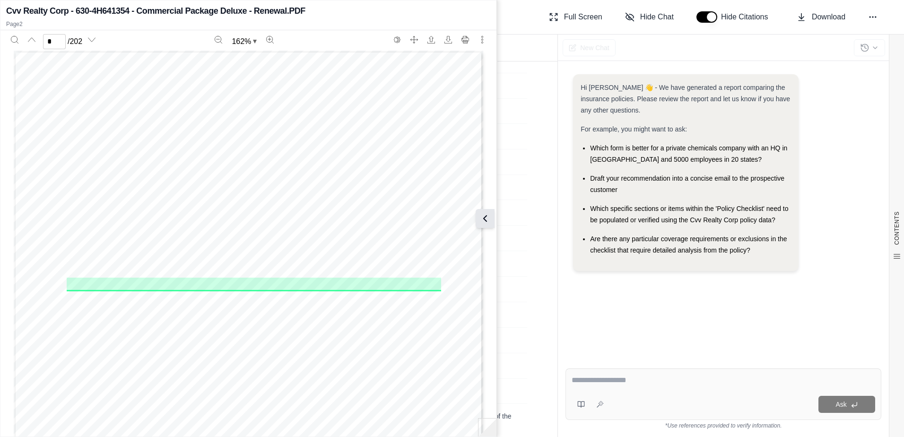
click at [486, 216] on icon at bounding box center [485, 218] width 11 height 11
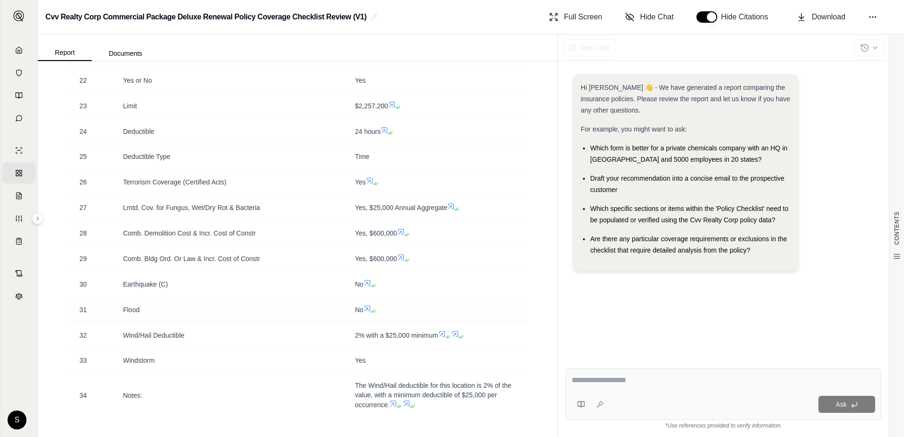
scroll to position [804, 0]
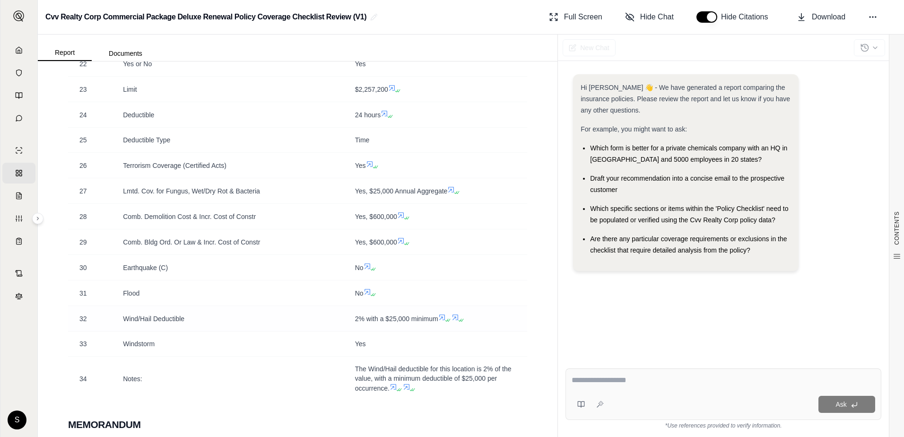
click at [441, 321] on icon at bounding box center [443, 318] width 8 height 8
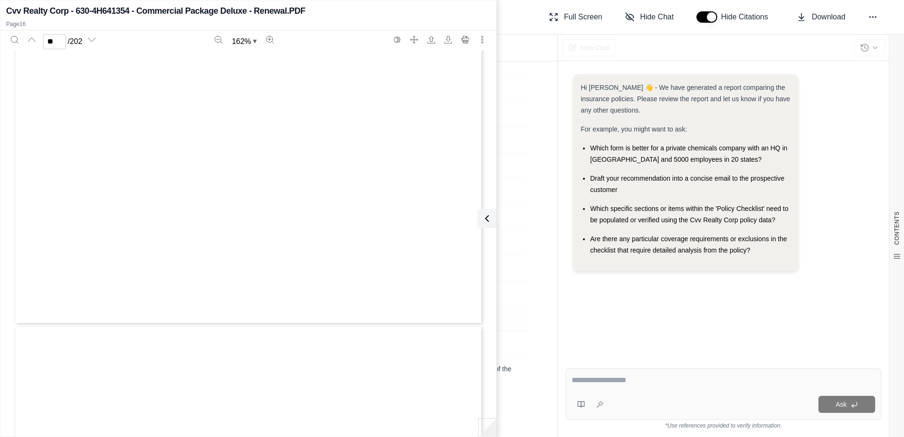
type input "**"
click at [487, 222] on icon at bounding box center [485, 218] width 11 height 11
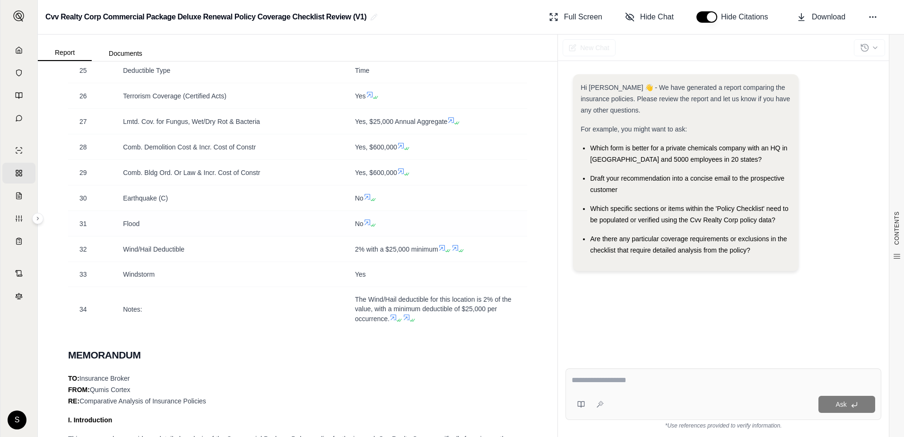
scroll to position [899, 0]
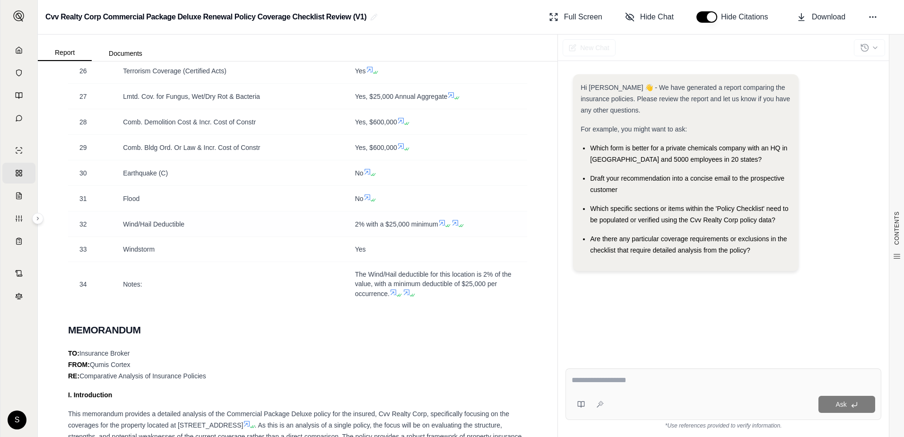
click at [457, 228] on icon at bounding box center [460, 226] width 6 height 6
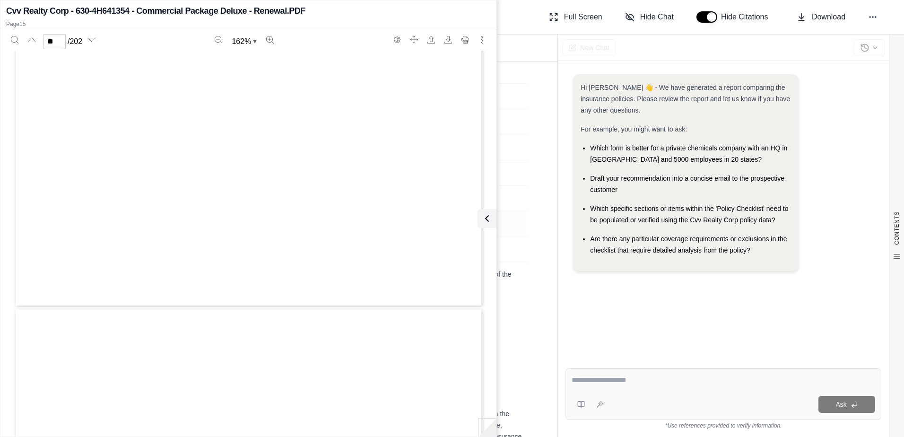
type input "**"
click at [487, 218] on icon at bounding box center [485, 218] width 11 height 11
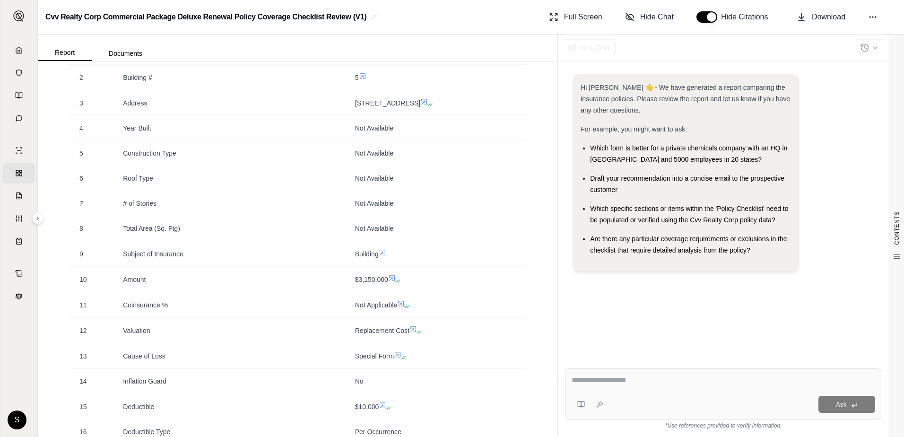
scroll to position [0, 0]
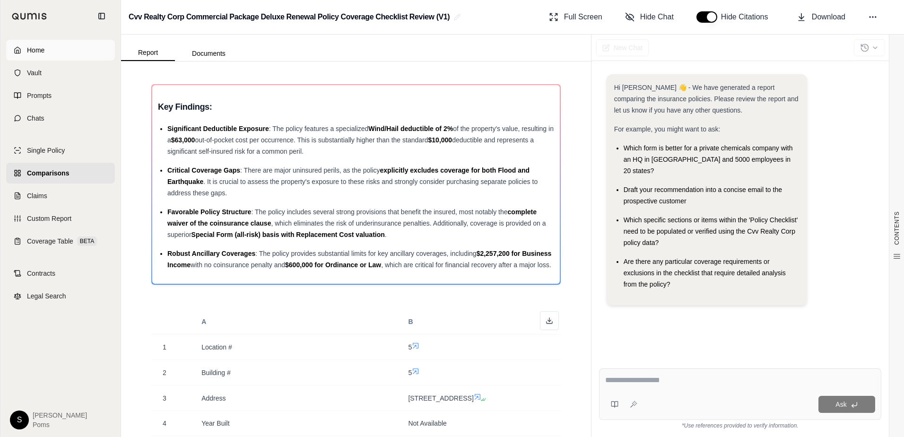
click at [20, 55] on link "Home" at bounding box center [60, 50] width 109 height 21
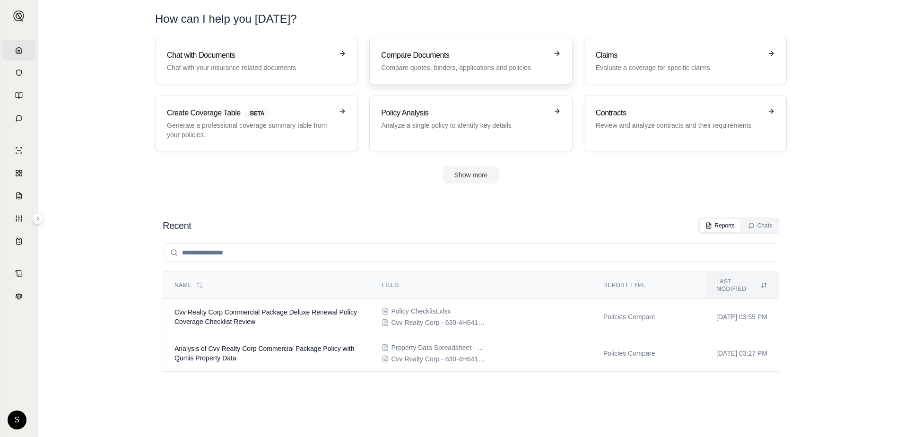
click at [524, 70] on p "Compare quotes, binders, applications and policies" at bounding box center [464, 67] width 166 height 9
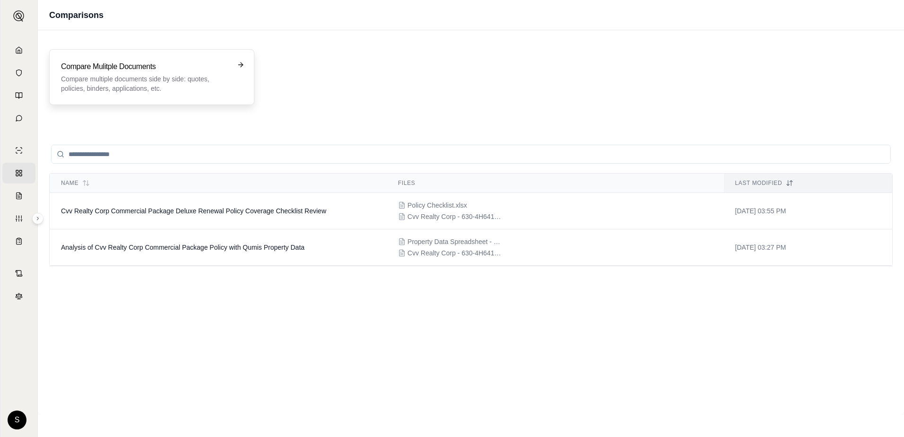
click at [214, 75] on p "Compare multiple documents side by side: quotes, policies, binders, application…" at bounding box center [145, 83] width 168 height 19
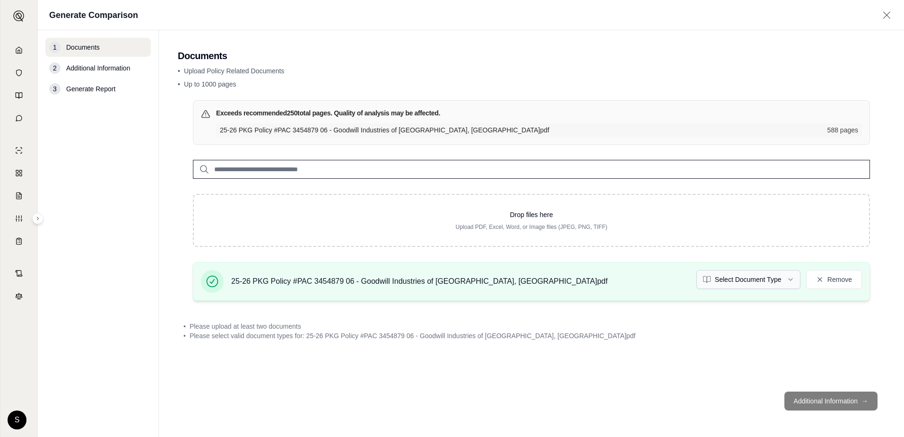
click at [778, 285] on html "Home Vault Prompts Chats Single Policy Comparisons Claims Custom Report Coverag…" at bounding box center [452, 218] width 904 height 437
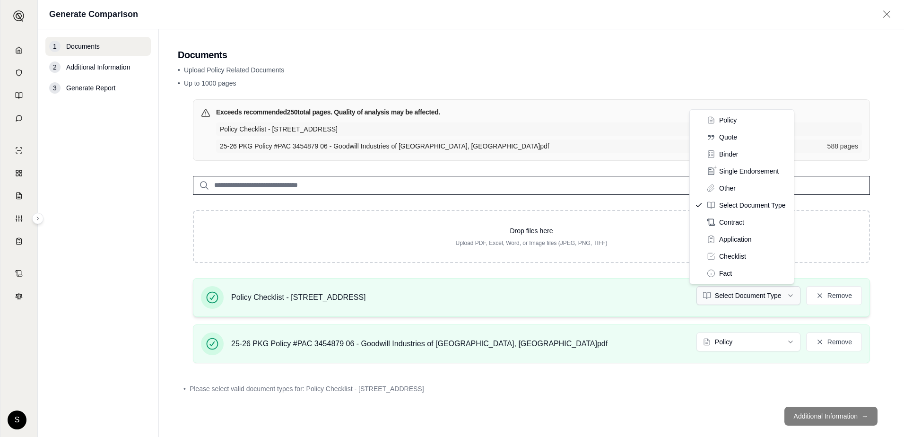
click at [786, 293] on html "Home Vault Prompts Chats Single Policy Comparisons Claims Custom Report Coverag…" at bounding box center [452, 218] width 904 height 437
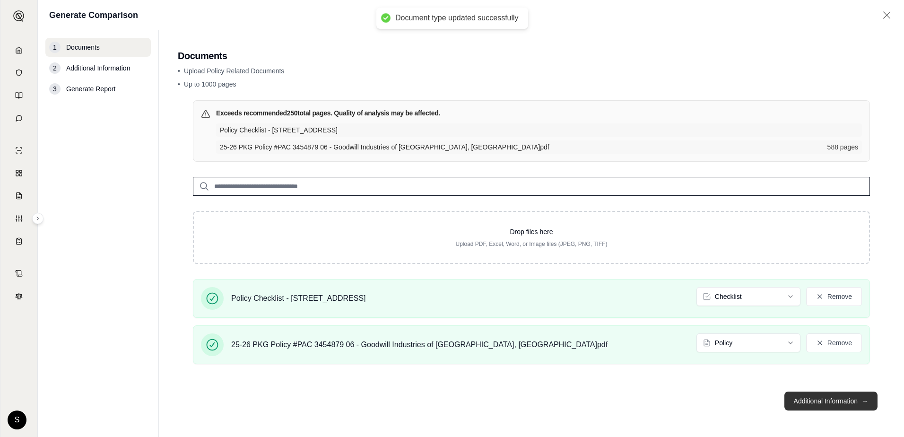
click at [824, 403] on button "Additional Information →" at bounding box center [831, 401] width 93 height 19
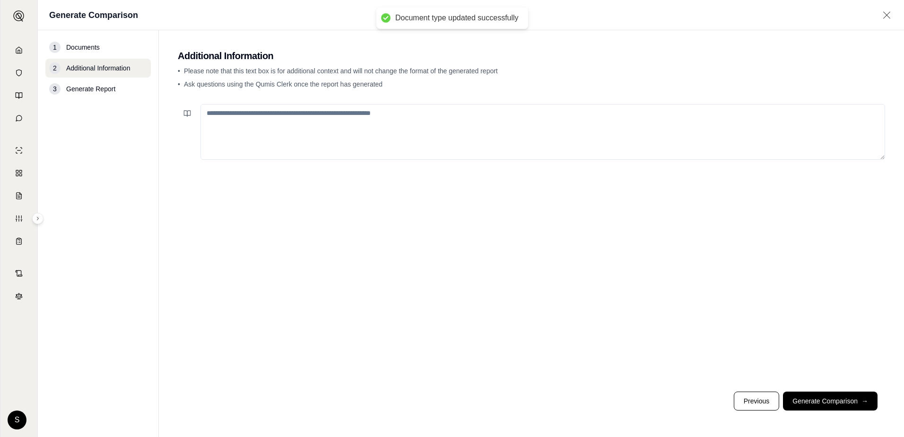
click at [308, 127] on textarea at bounding box center [543, 132] width 685 height 56
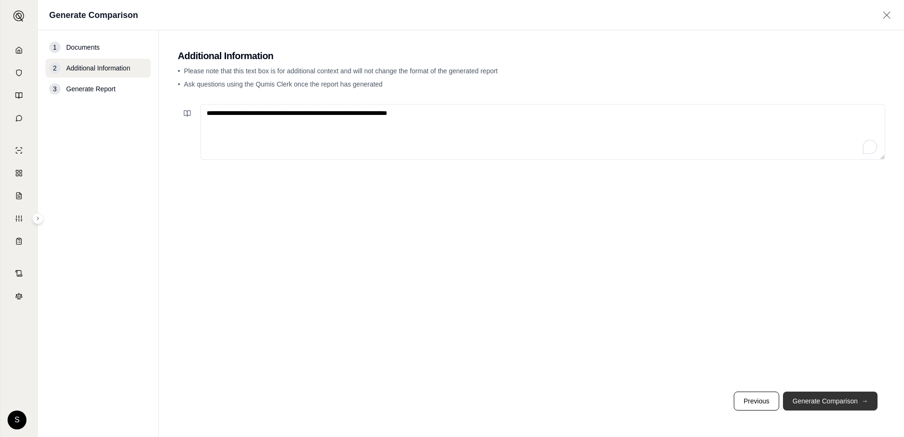
type textarea "**********"
click at [857, 409] on button "Generate Comparison →" at bounding box center [830, 401] width 95 height 19
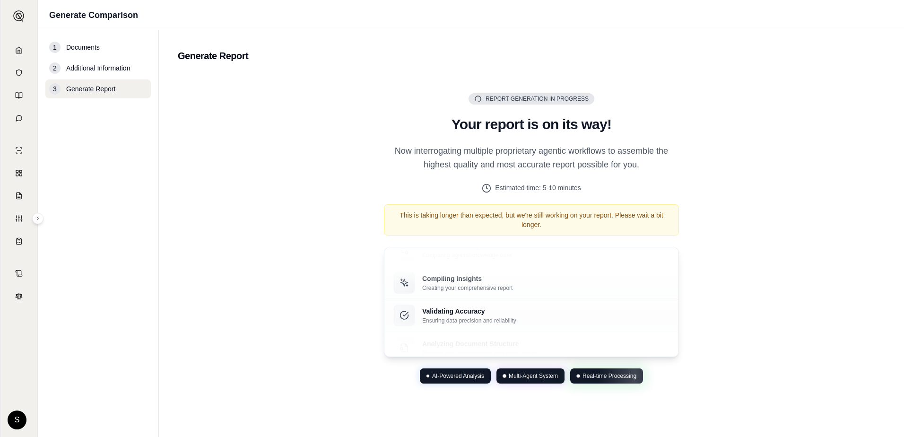
click at [165, 150] on main "Generate Report Report Generation in Progress Generating Report Your report is …" at bounding box center [532, 233] width 746 height 407
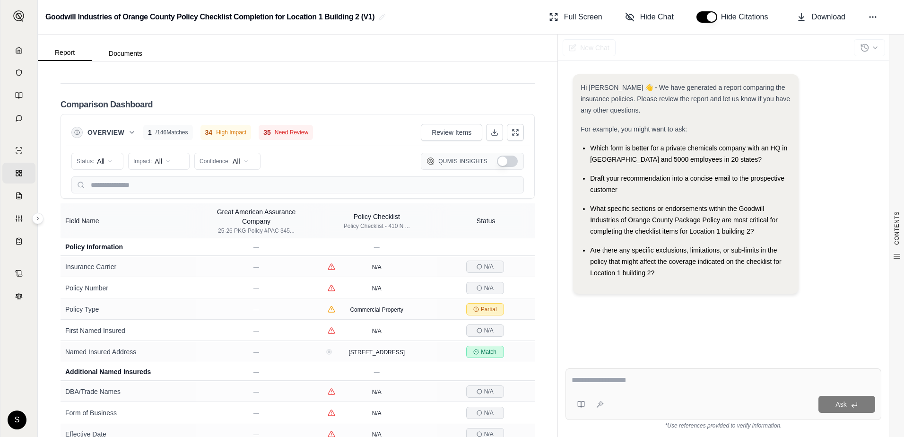
scroll to position [2046, 0]
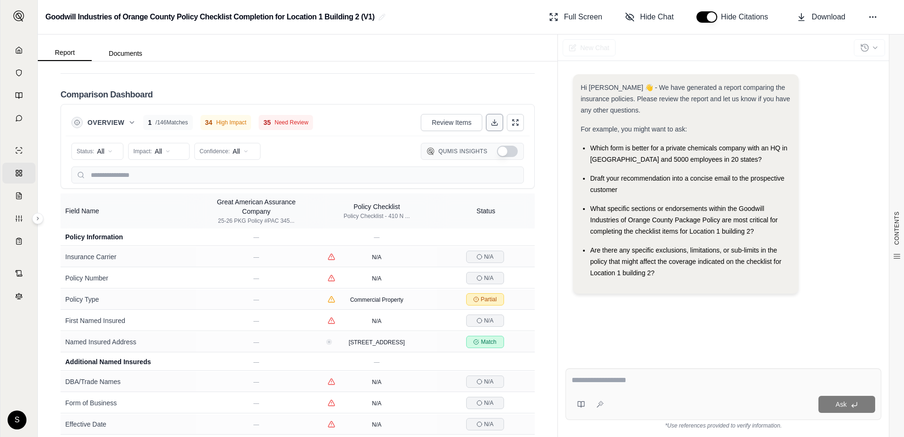
click at [495, 120] on line at bounding box center [495, 122] width 0 height 4
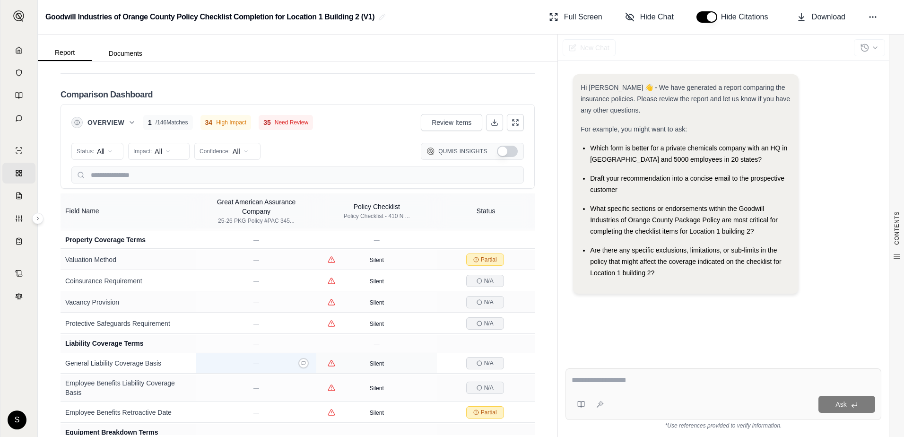
scroll to position [2962, 0]
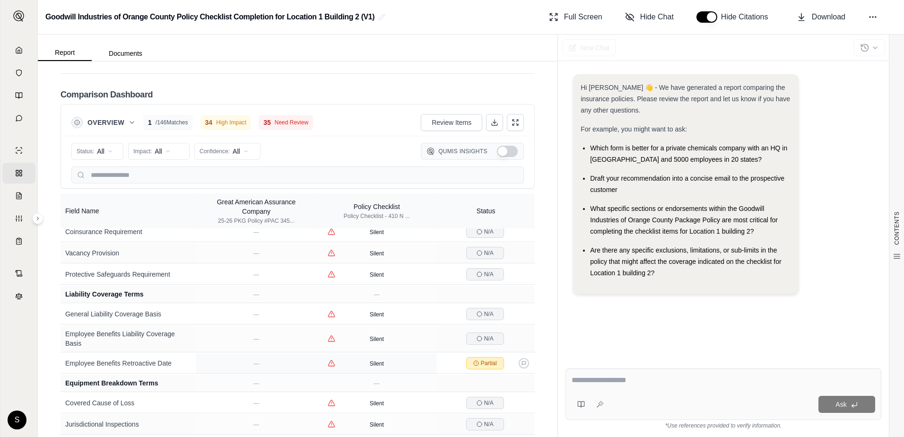
click at [466, 357] on span "Partial" at bounding box center [485, 363] width 38 height 12
click at [474, 360] on icon at bounding box center [477, 363] width 6 height 6
